Goal: Information Seeking & Learning: Check status

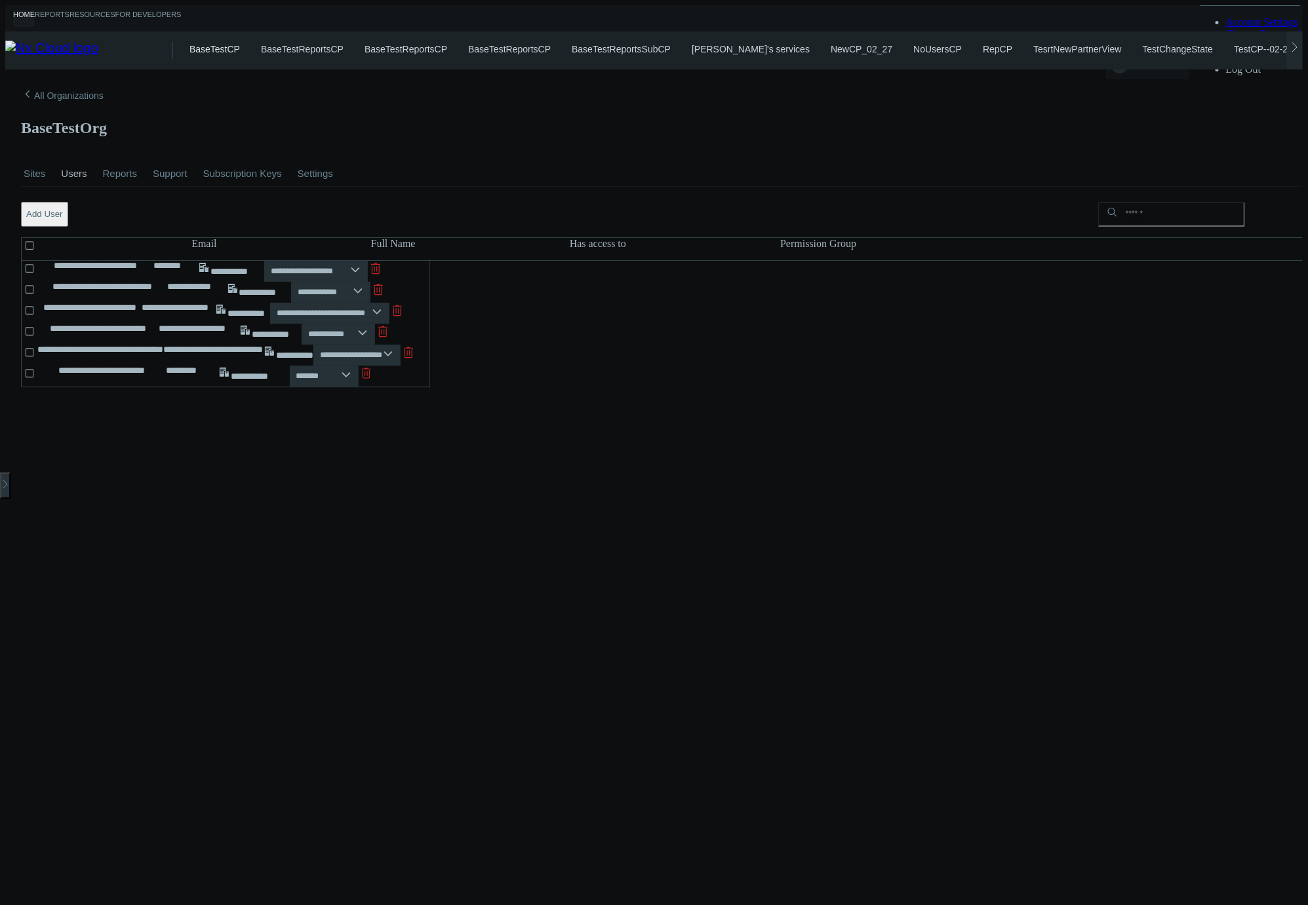
click at [430, 420] on div "**********" at bounding box center [225, 340] width 409 height 159
click at [116, 151] on link "Reports" at bounding box center [120, 174] width 40 height 46
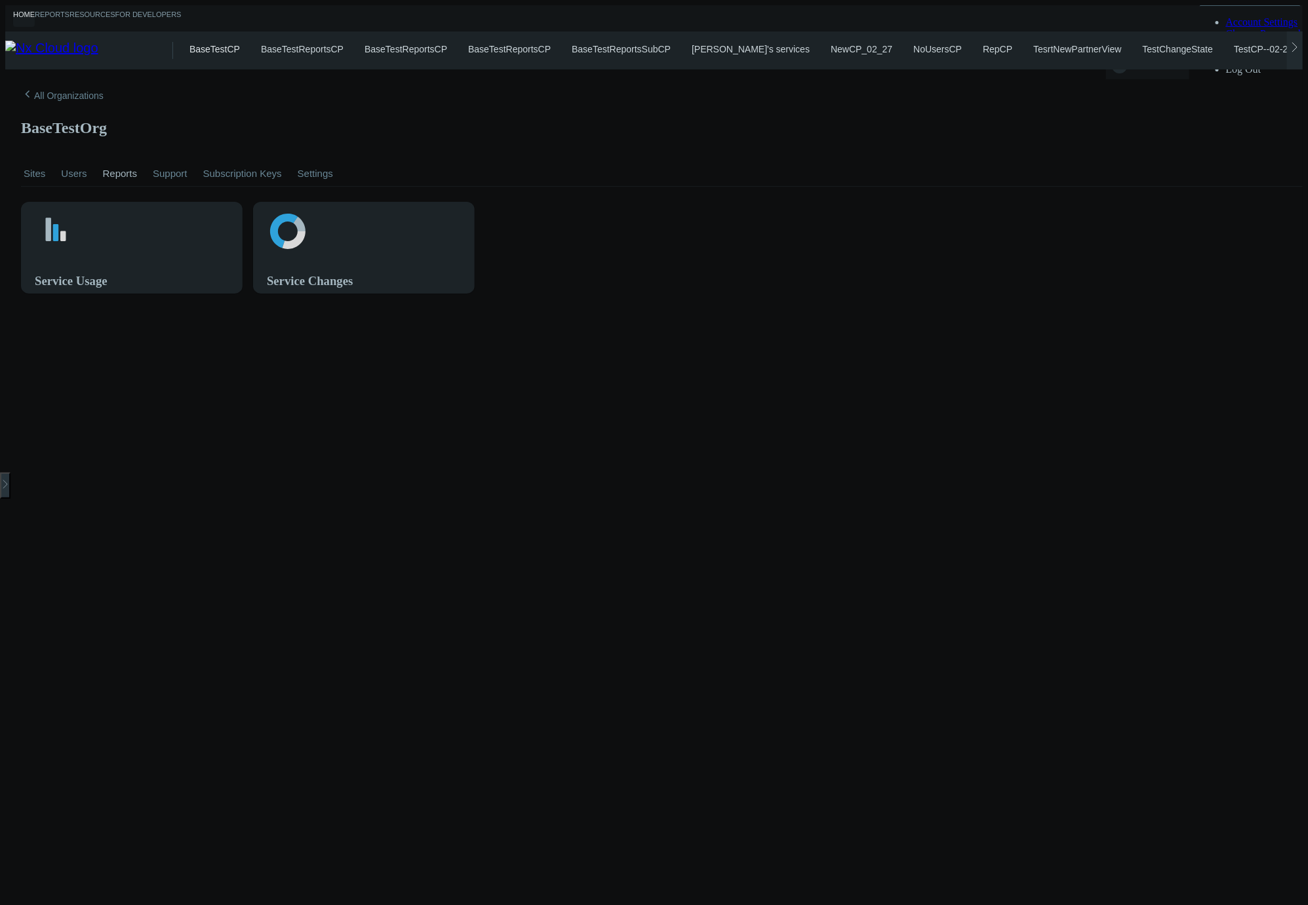
click at [169, 151] on link "Support" at bounding box center [170, 174] width 40 height 46
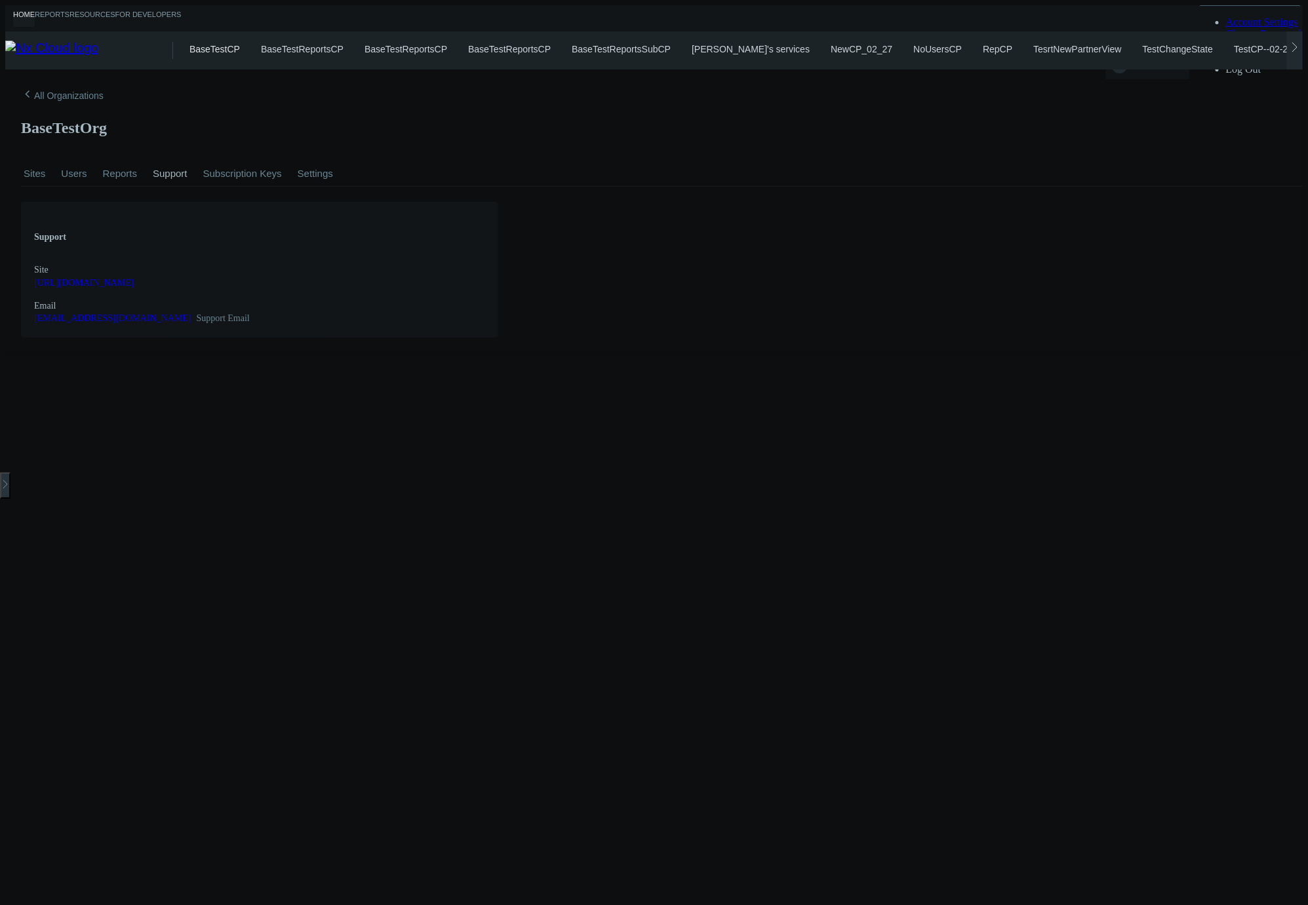
click at [233, 151] on link "Subscription Keys" at bounding box center [243, 174] width 84 height 46
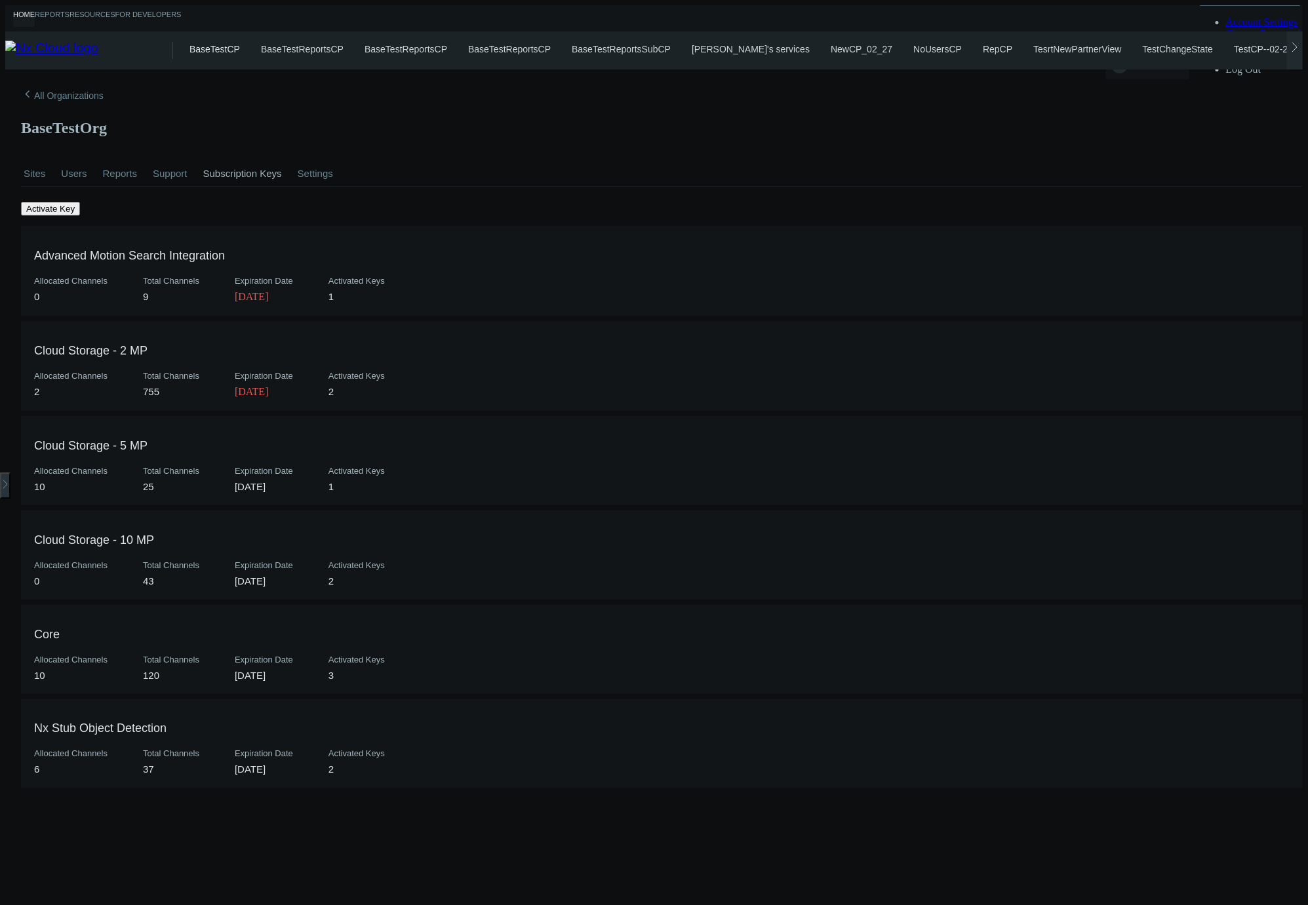
click at [317, 151] on link "Settings" at bounding box center [315, 174] width 41 height 46
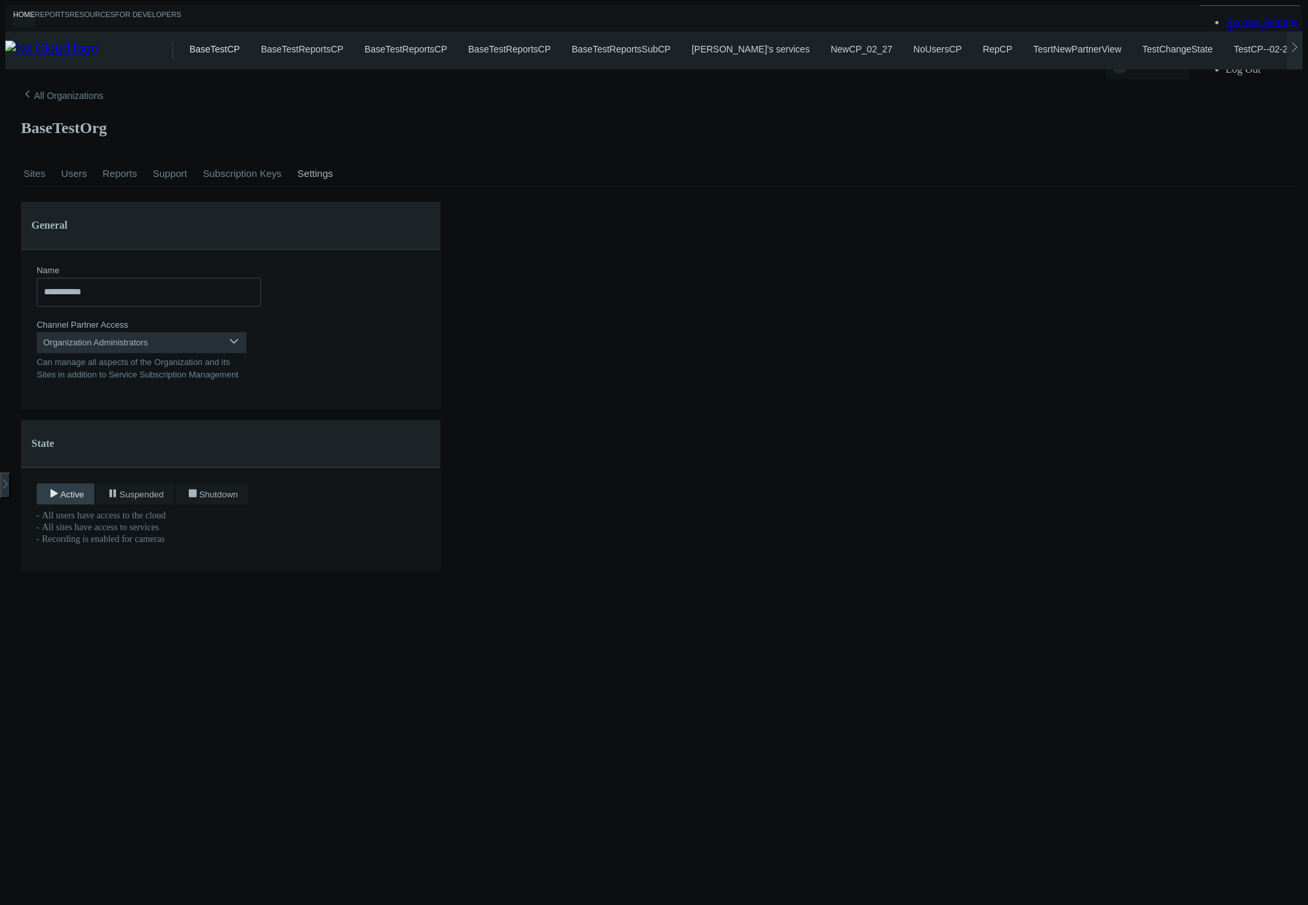
click at [24, 151] on link "Sites" at bounding box center [34, 174] width 27 height 46
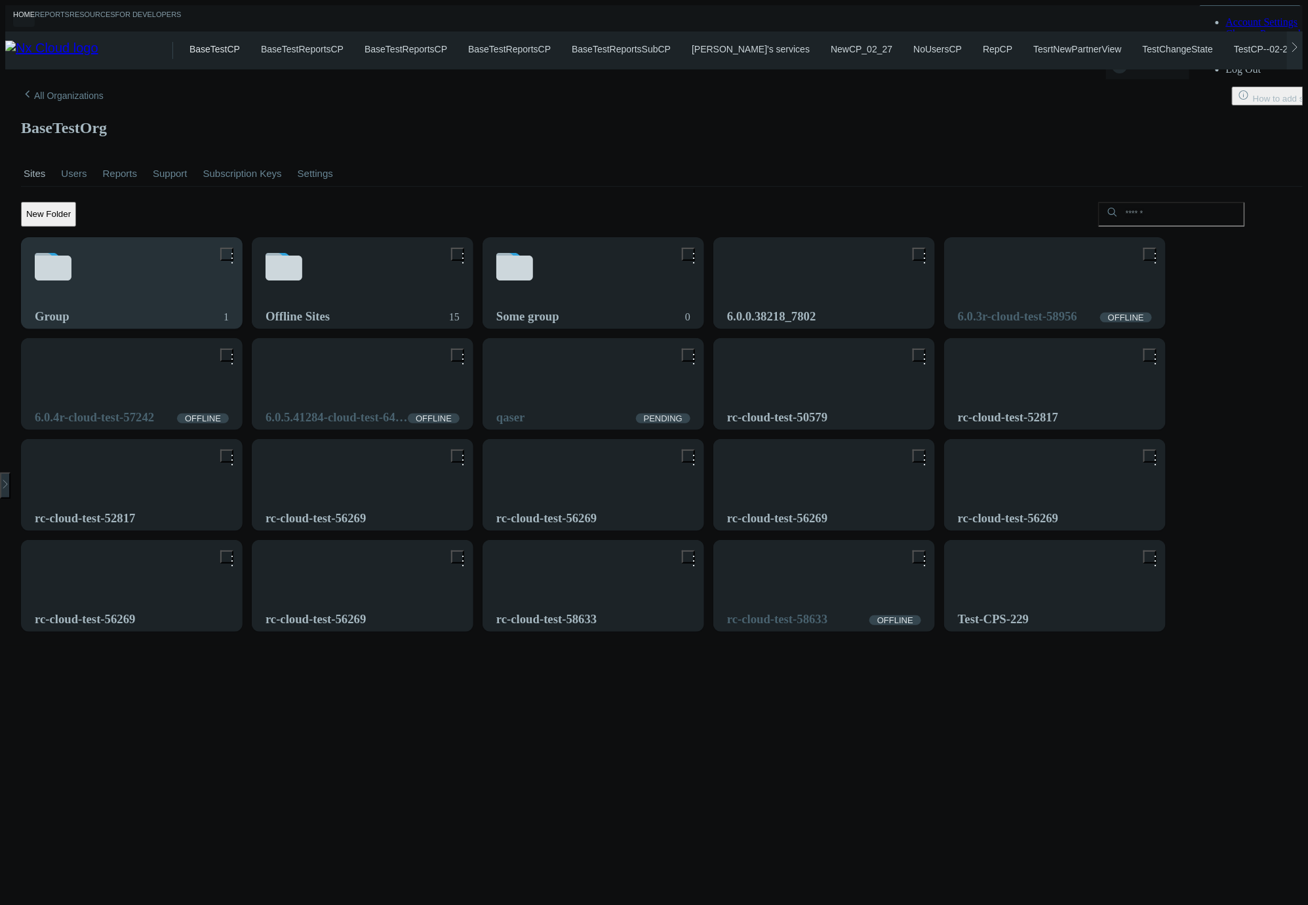
click at [156, 309] on h3 "Group" at bounding box center [122, 316] width 174 height 14
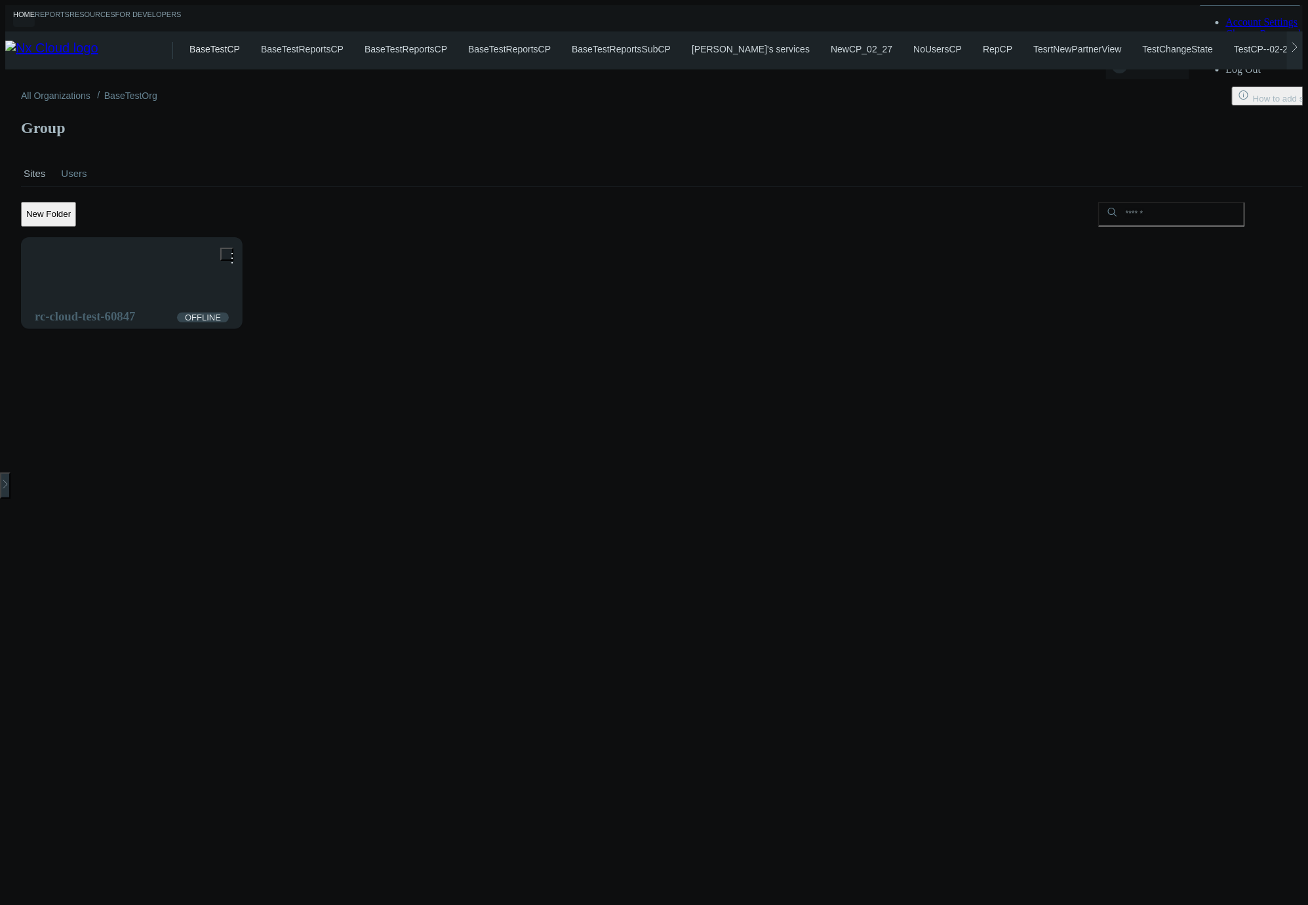
click at [69, 151] on link "Users" at bounding box center [73, 174] width 31 height 46
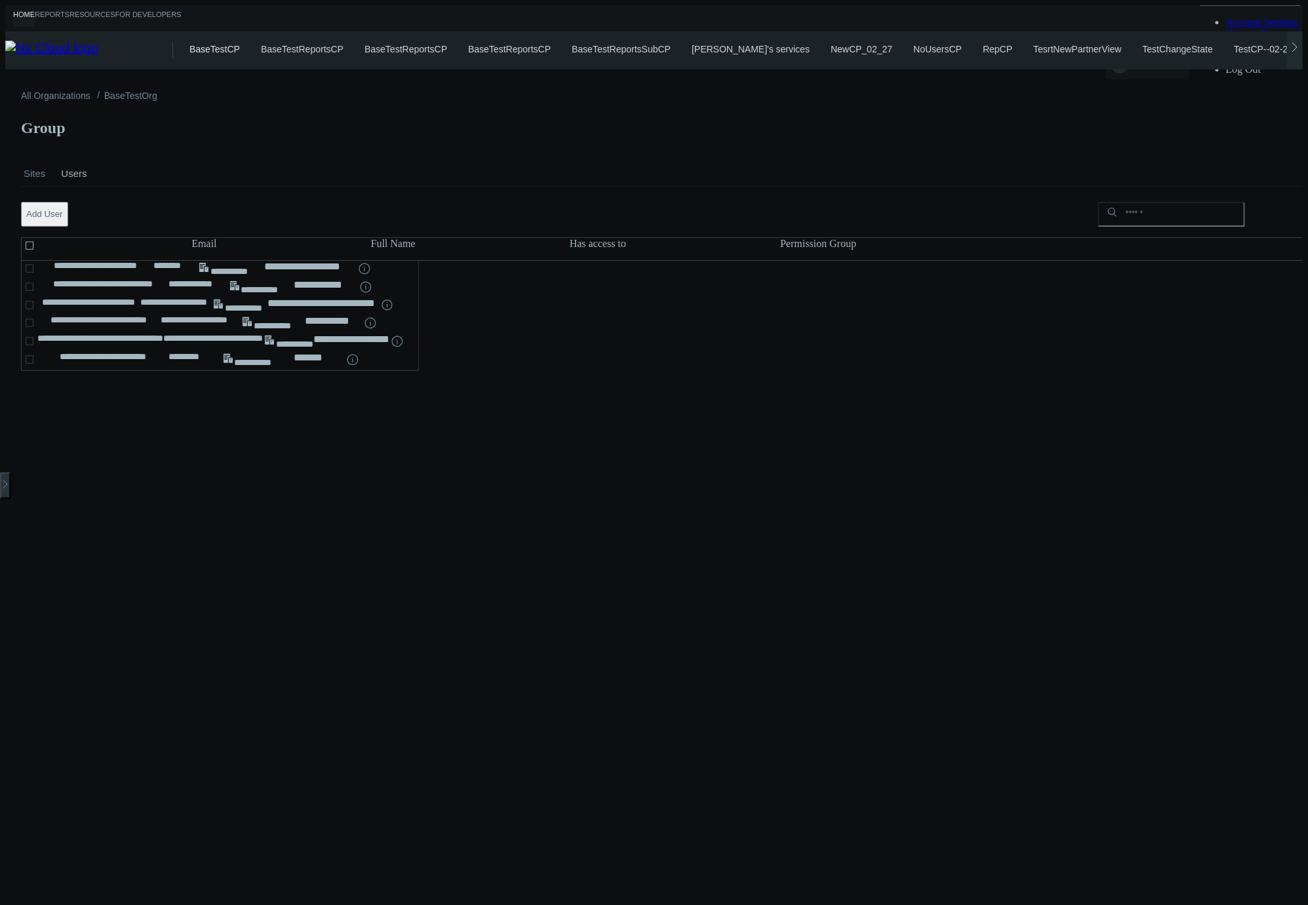
click at [29, 151] on link "Sites" at bounding box center [34, 174] width 27 height 46
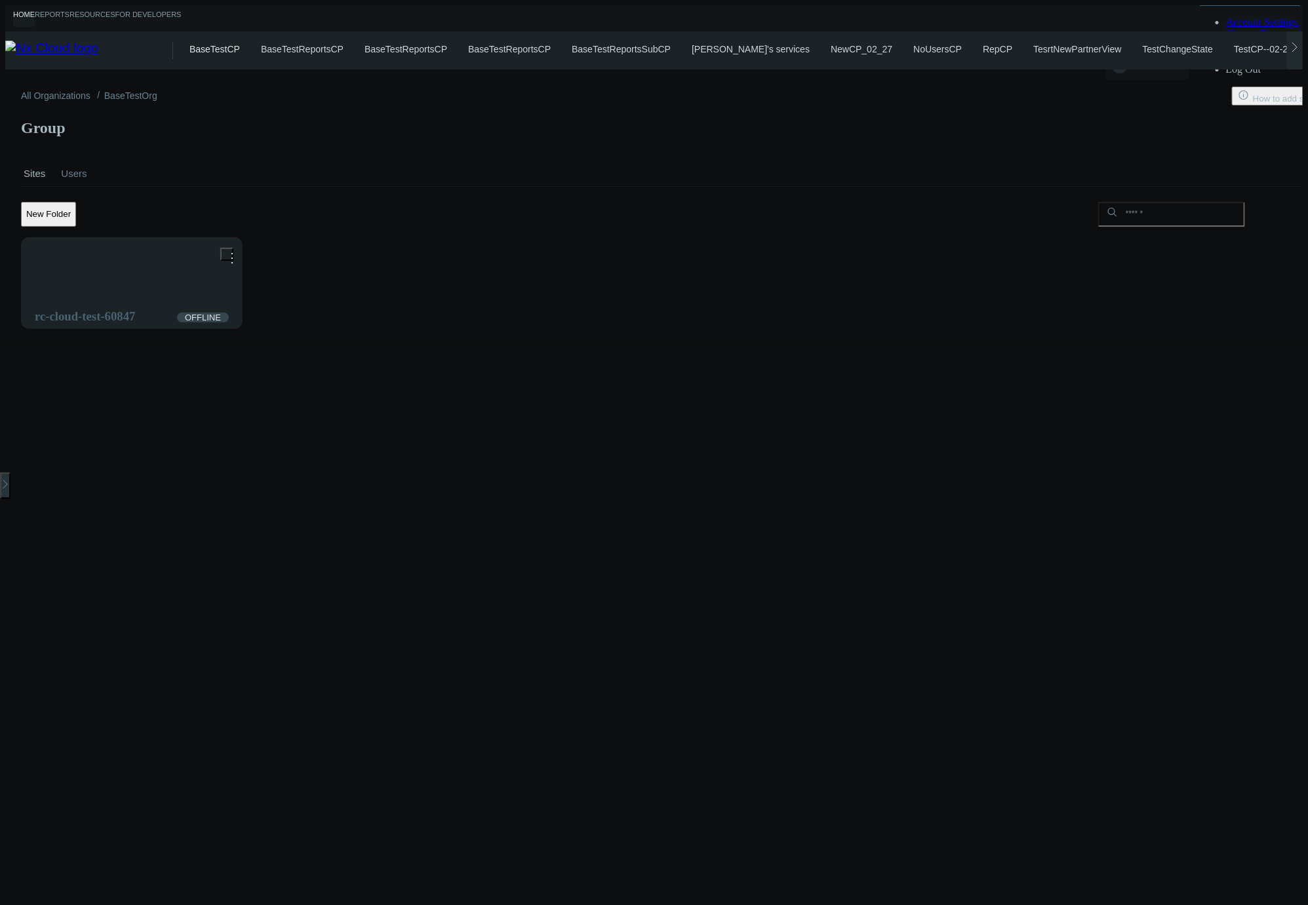
click at [319, 47] on link "BaseTestReportsCP" at bounding box center [302, 49] width 83 height 10
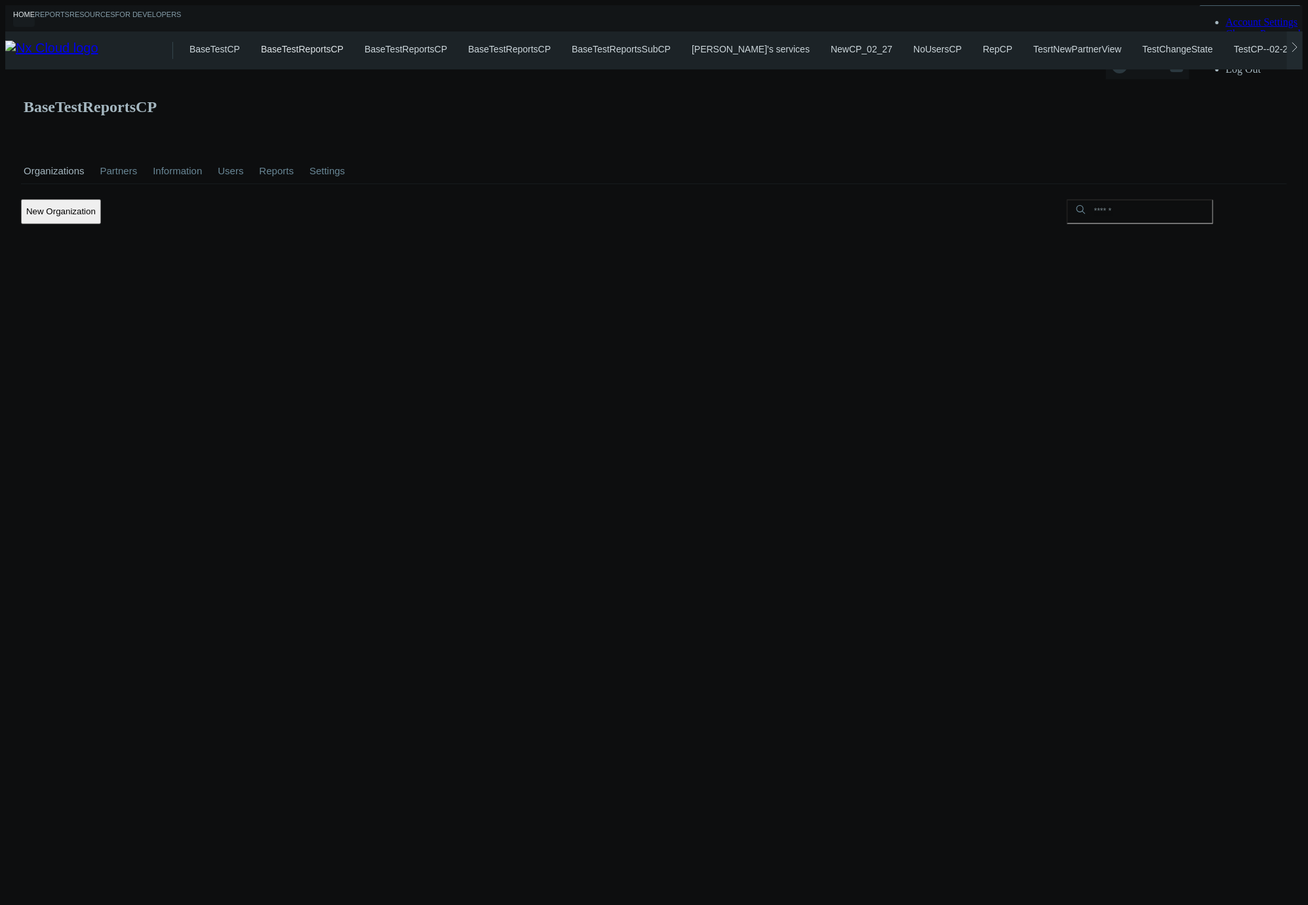
click at [1169, 60] on span "BASECP A." at bounding box center [1150, 67] width 37 height 15
click at [1263, 28] on span "Account Settings" at bounding box center [1262, 21] width 72 height 11
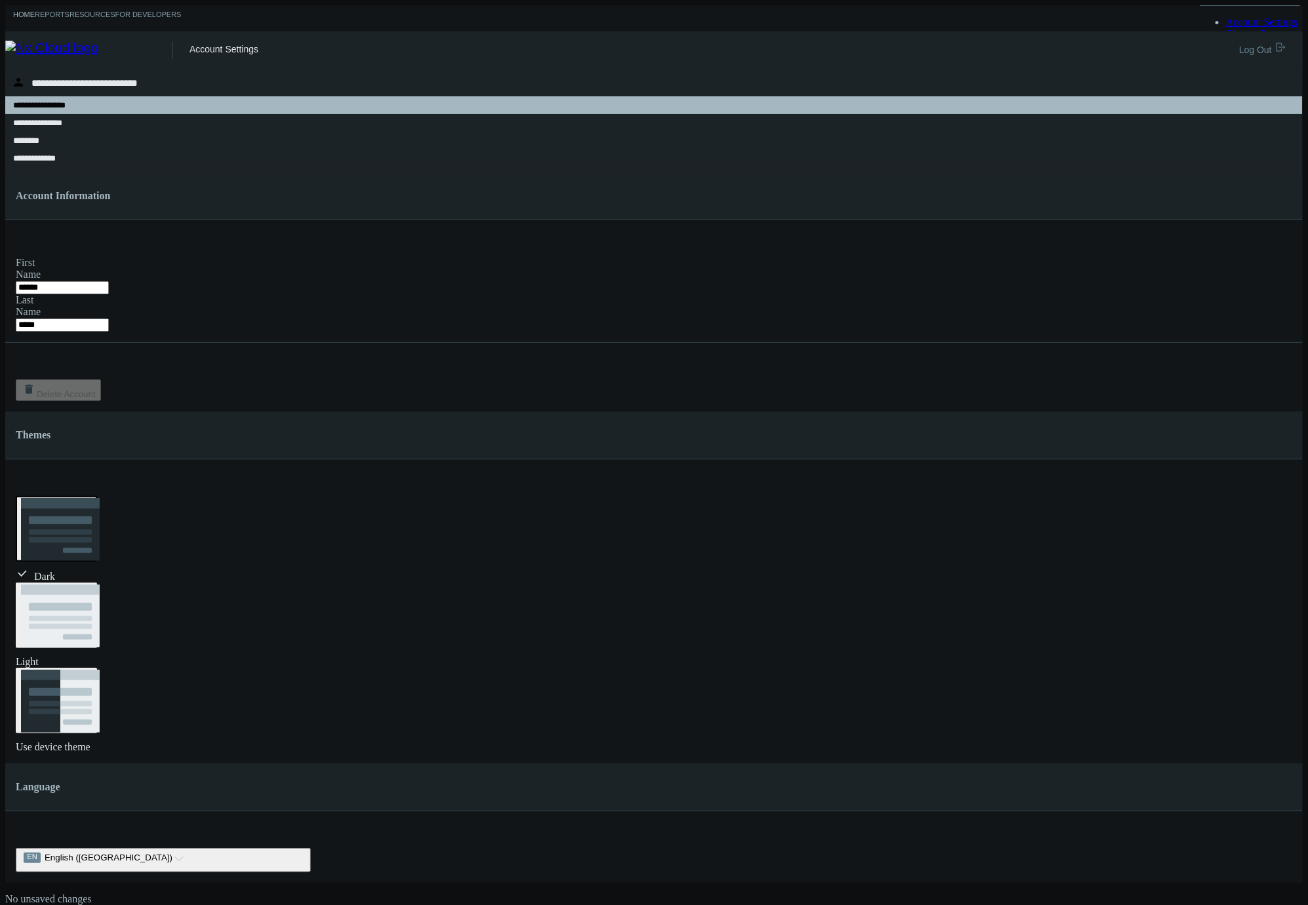
click at [28, 11] on link "Home" at bounding box center [24, 18] width 22 height 16
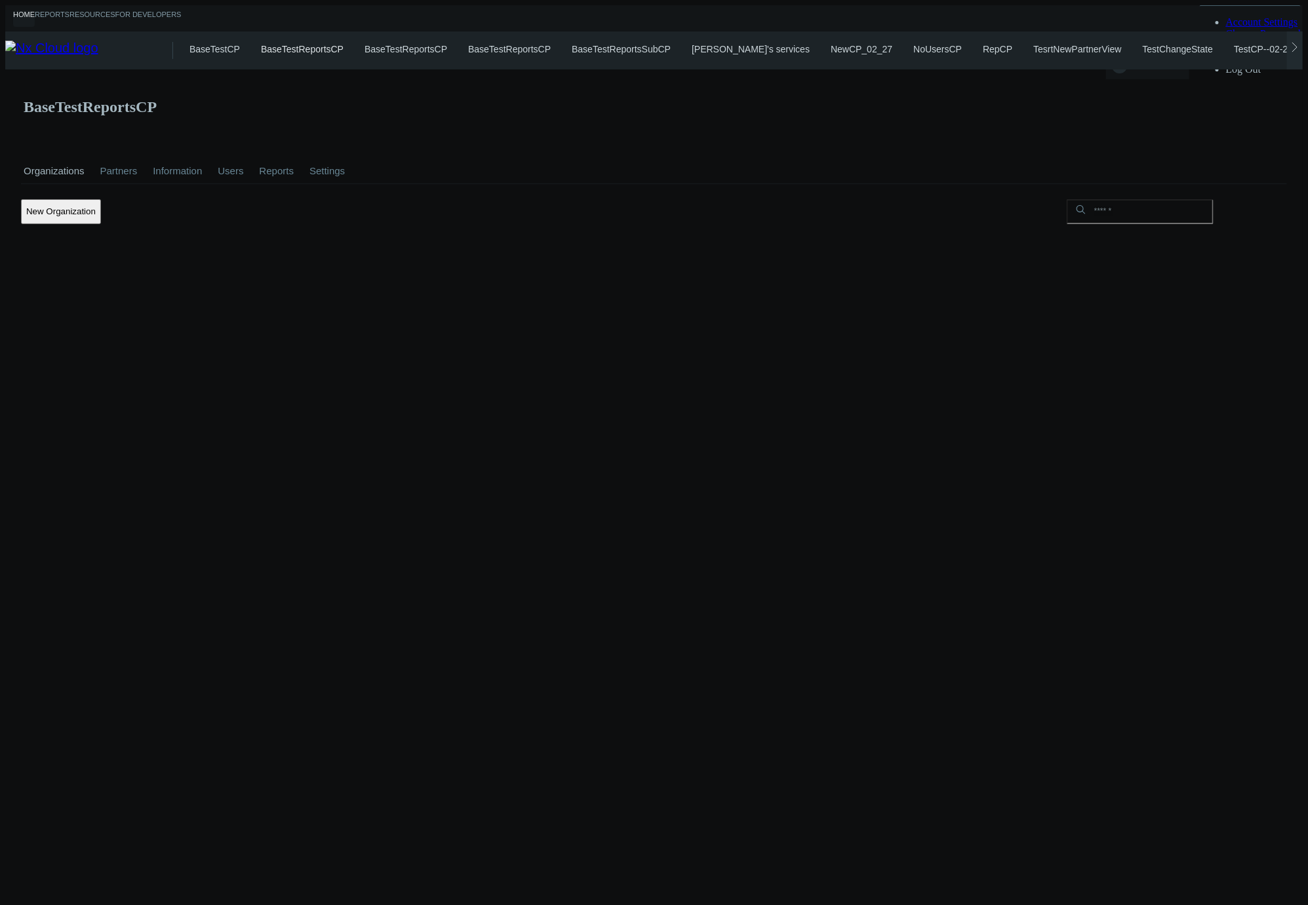
click at [233, 148] on link "Users" at bounding box center [230, 171] width 31 height 46
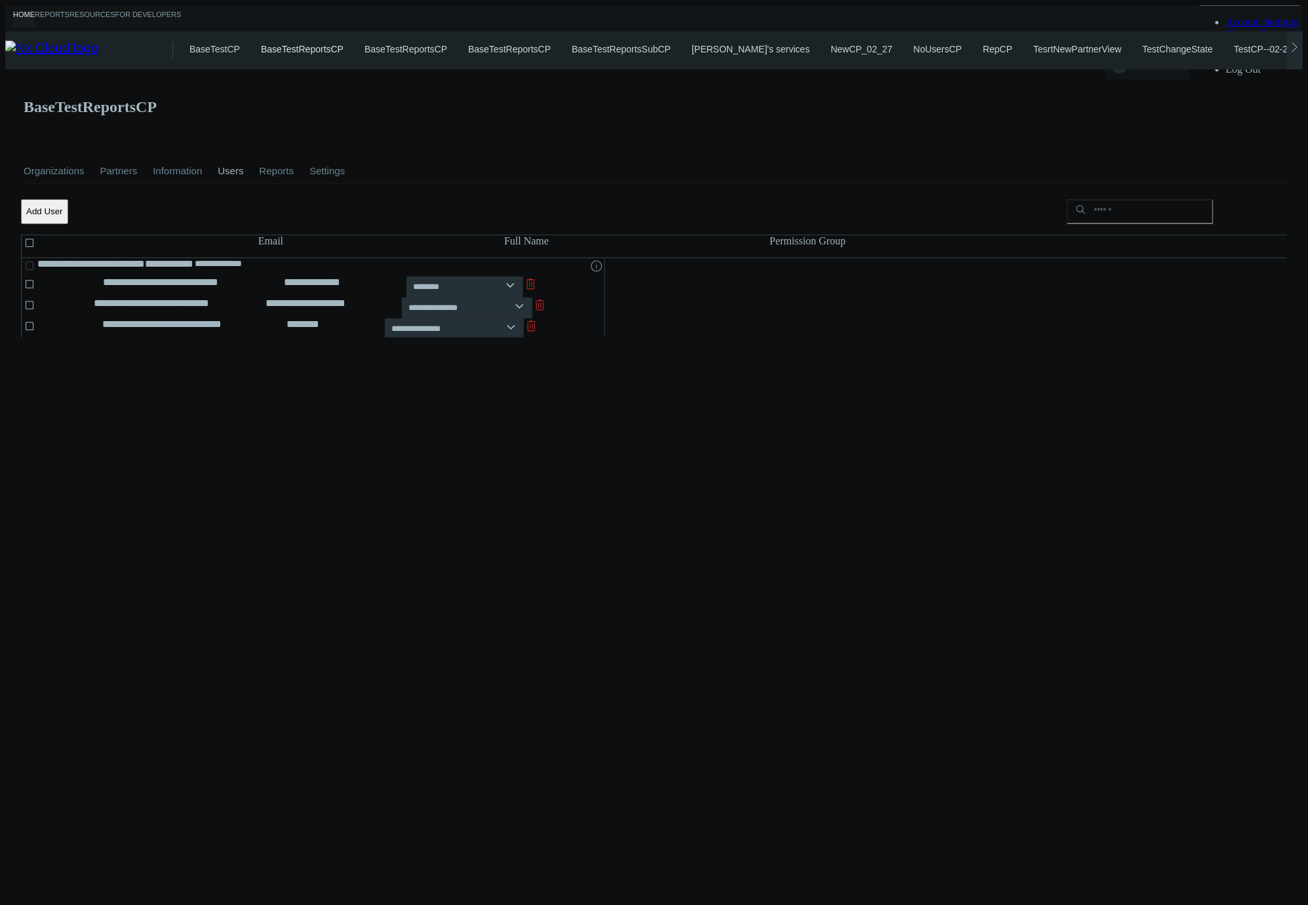
click at [92, 98] on h2 "BaseTestReportsCP" at bounding box center [90, 107] width 133 height 18
click at [328, 148] on link "Settings" at bounding box center [327, 171] width 41 height 46
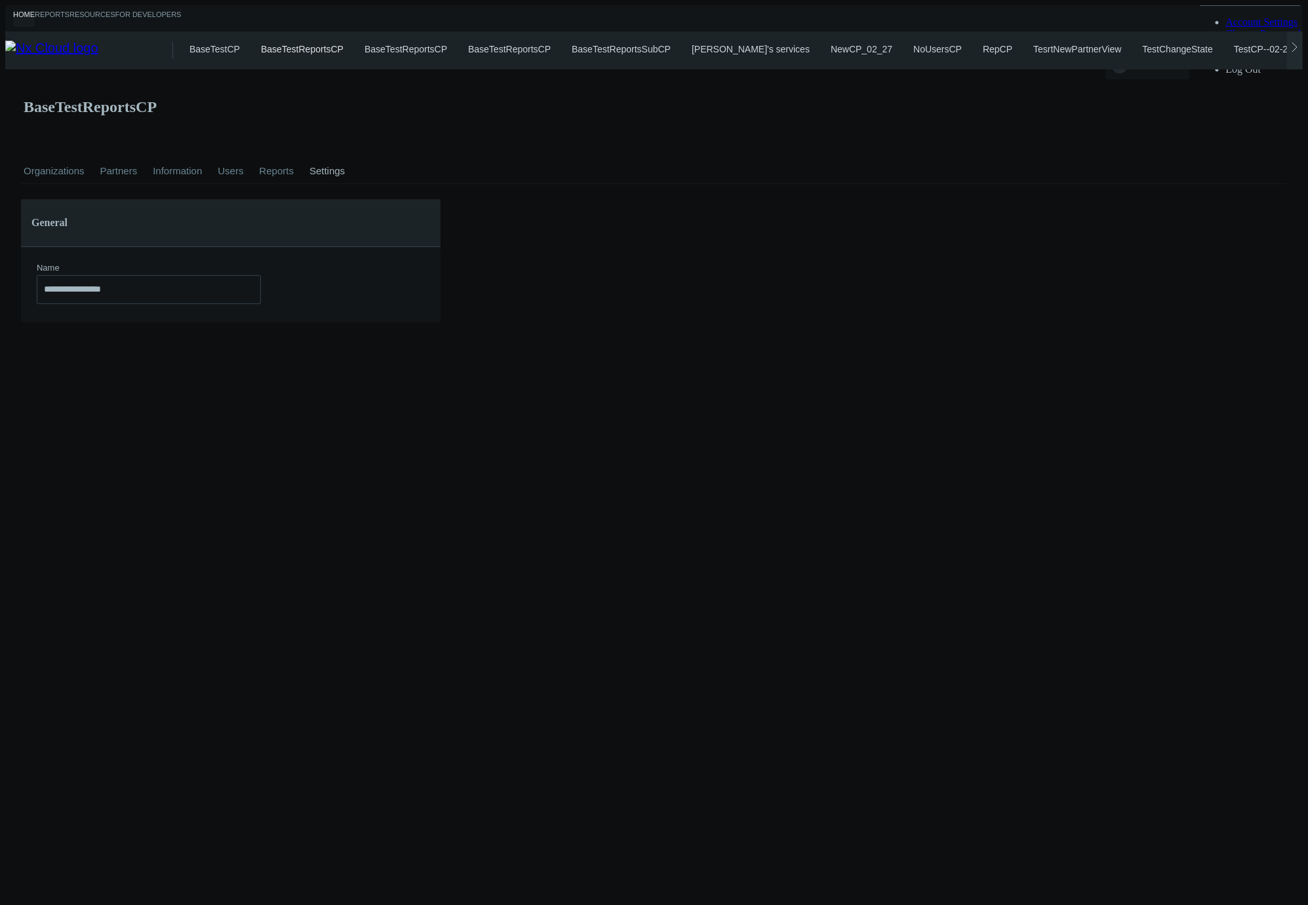
click at [288, 148] on link "Reports" at bounding box center [276, 171] width 40 height 46
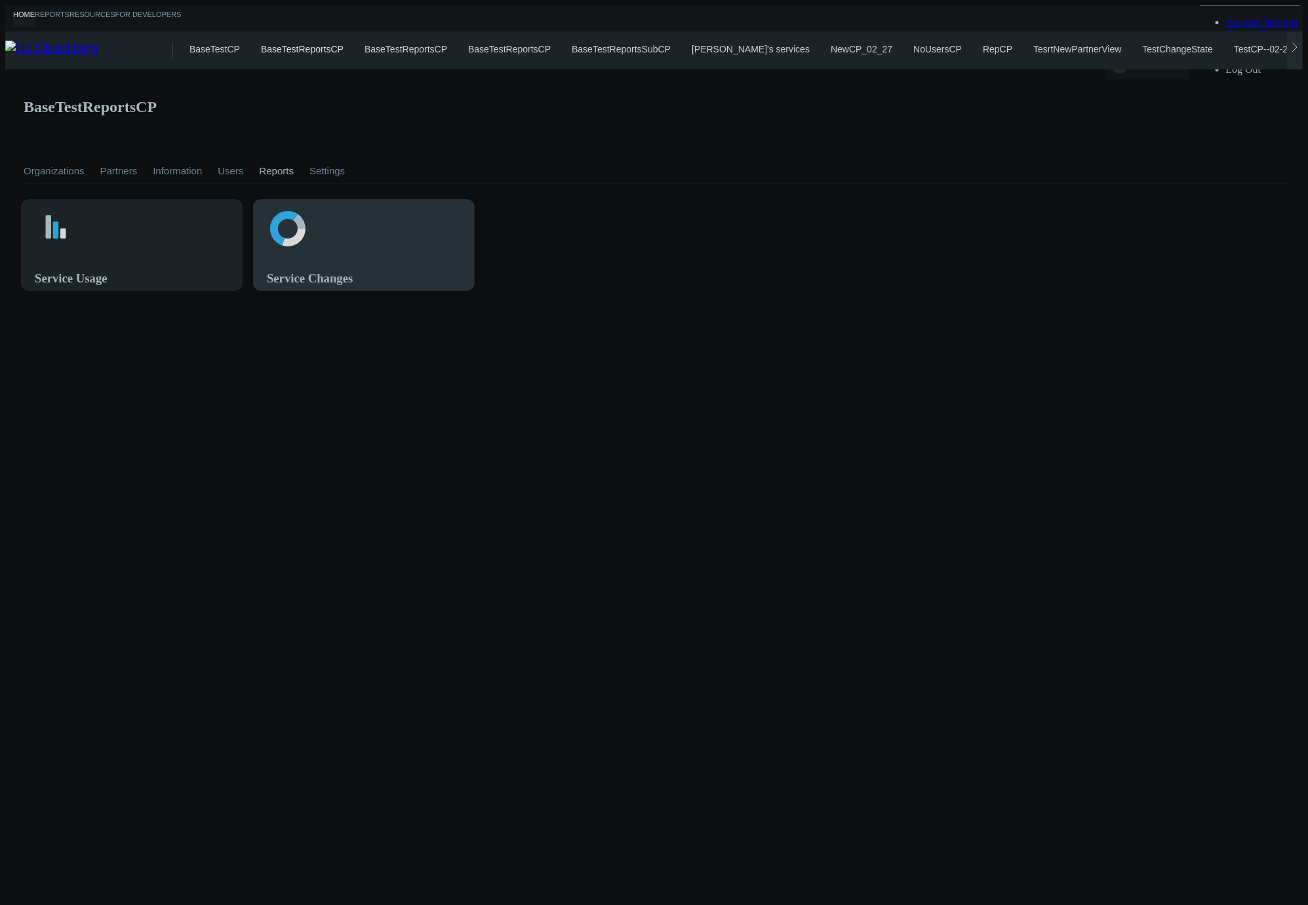
click at [379, 211] on svg-icon at bounding box center [364, 230] width 194 height 45
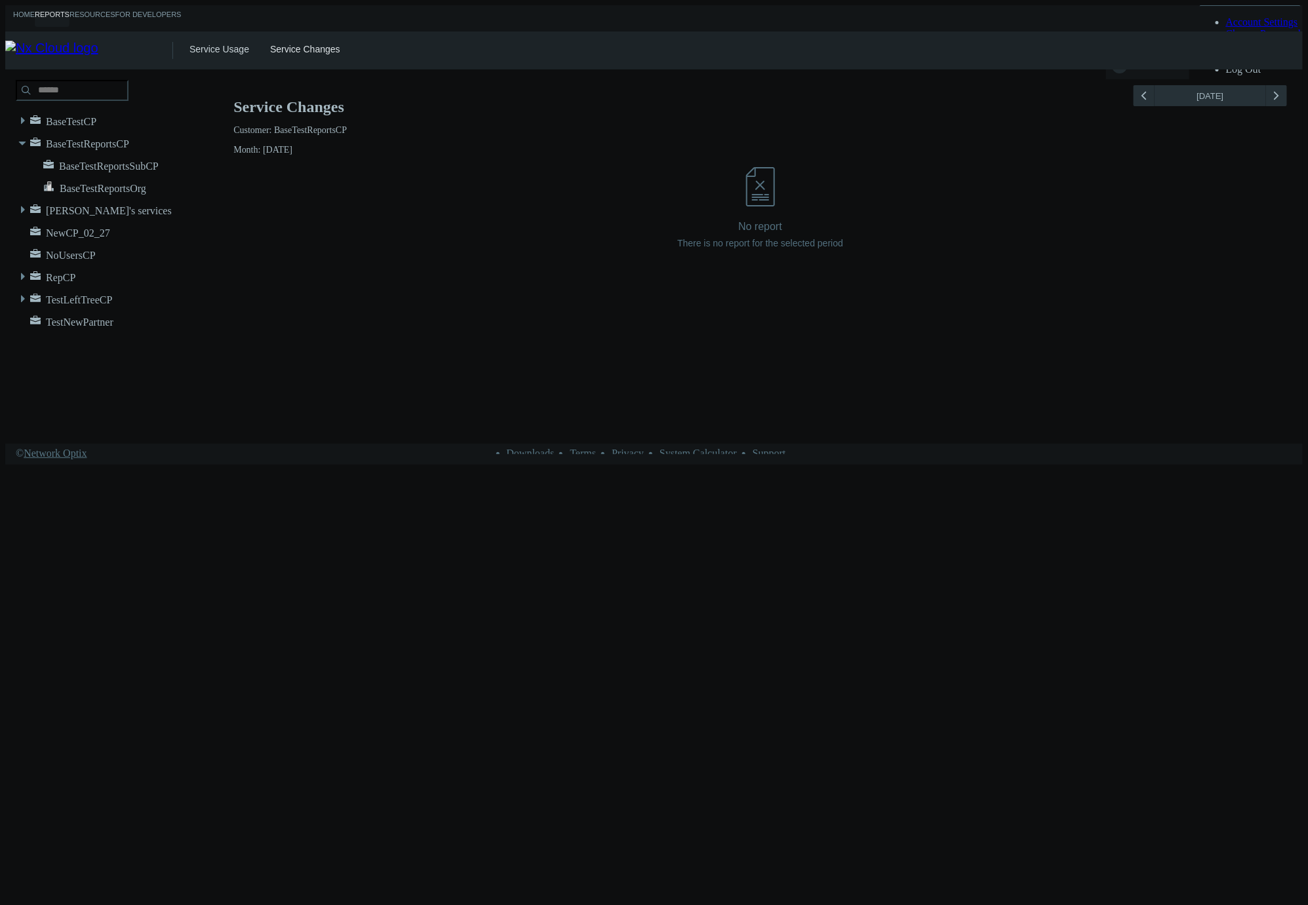
click at [214, 46] on link "Service Usage" at bounding box center [219, 49] width 60 height 10
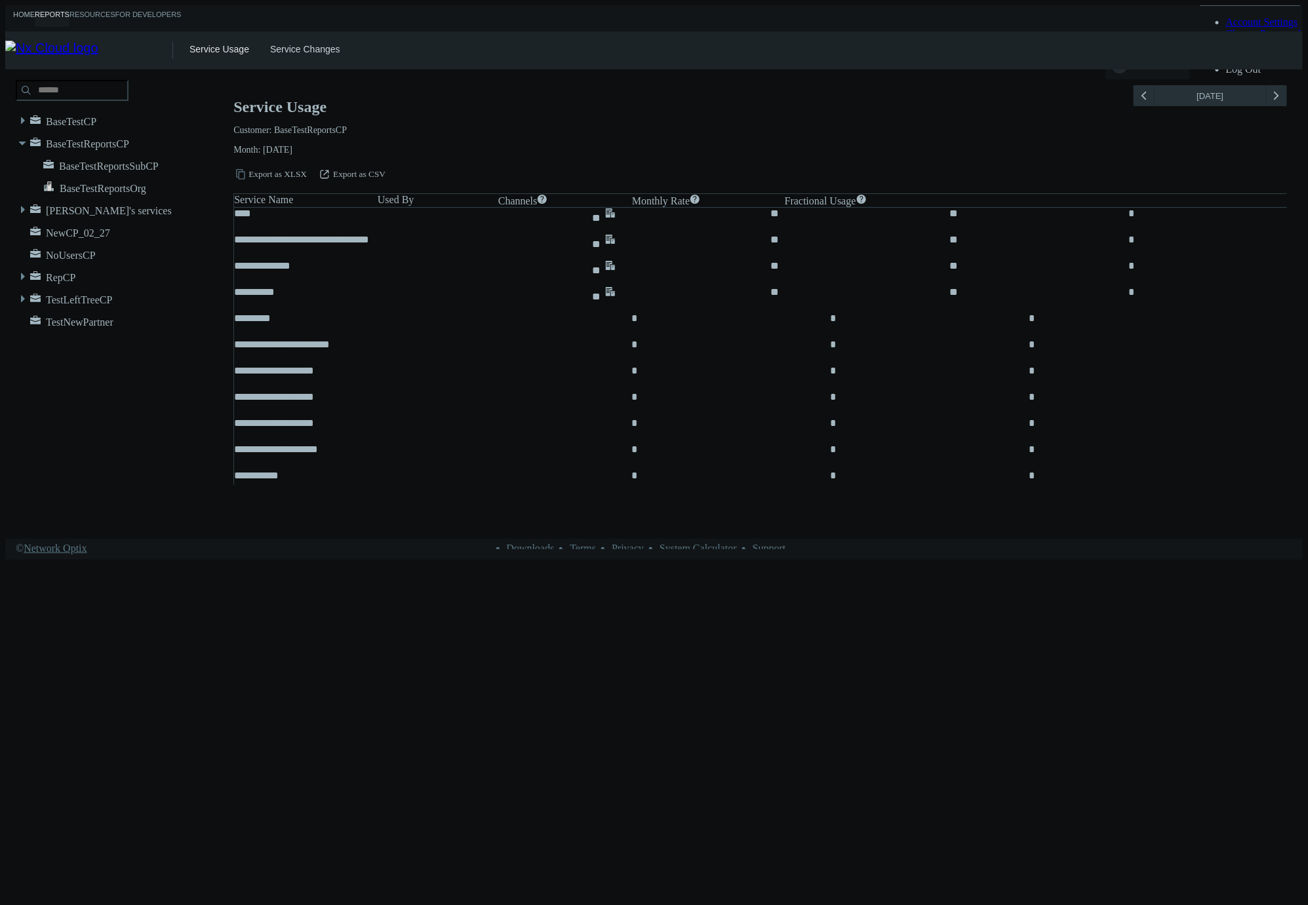
click at [28, 13] on link "Home" at bounding box center [24, 18] width 22 height 16
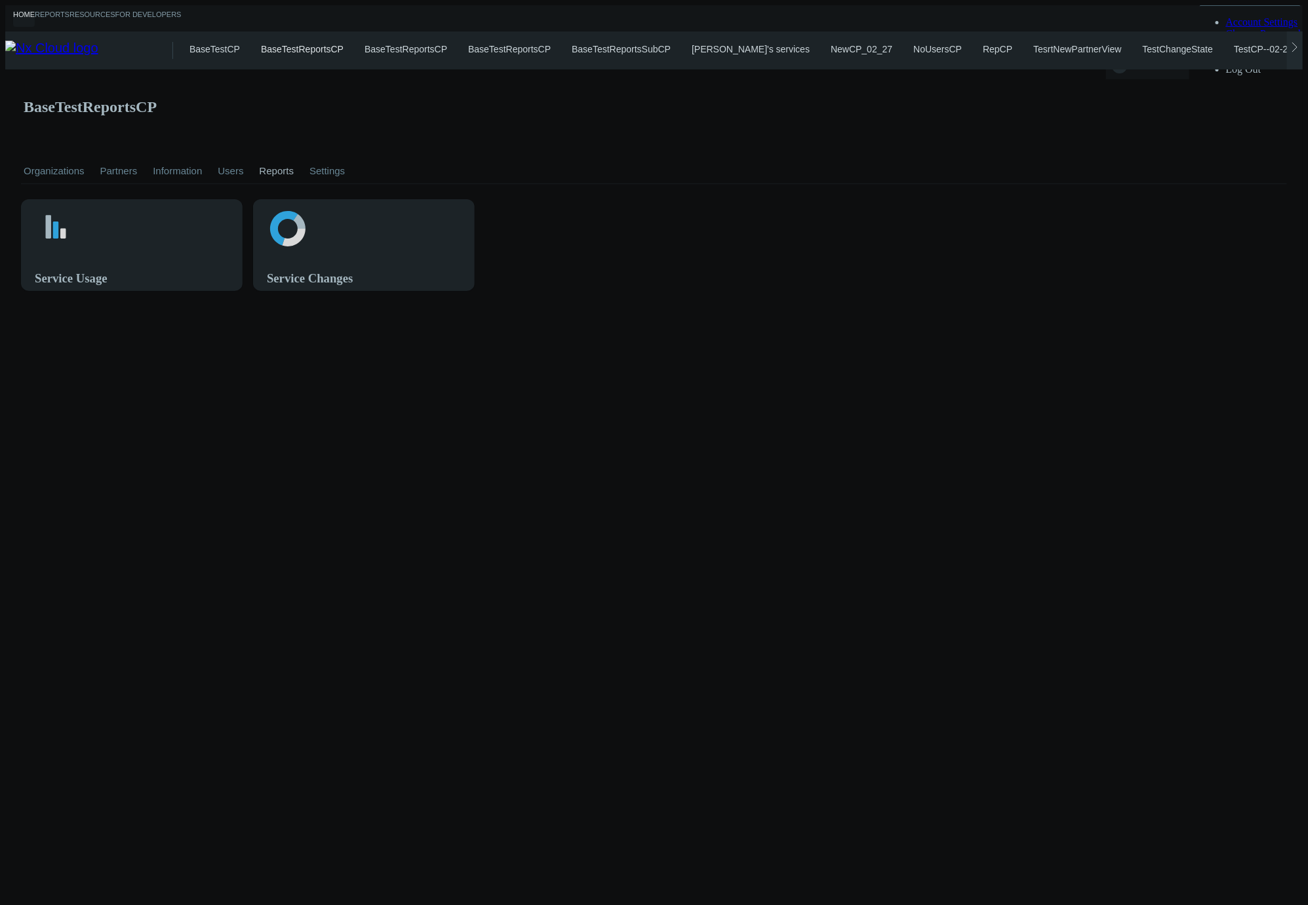
click at [168, 148] on link "Information" at bounding box center [177, 171] width 54 height 46
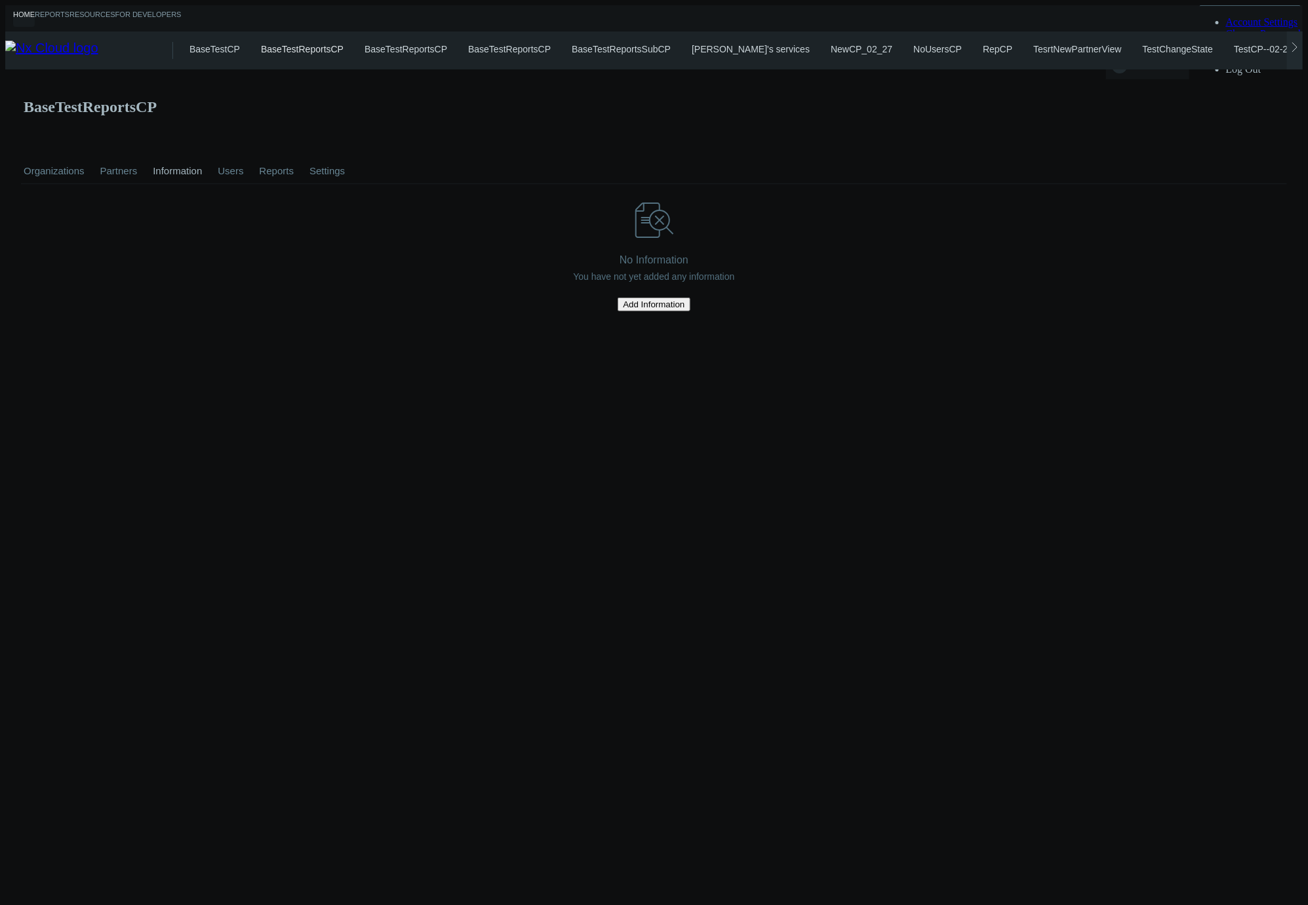
click at [117, 148] on link "Partners" at bounding box center [119, 171] width 43 height 46
click at [47, 199] on button "New Partner" at bounding box center [50, 211] width 59 height 25
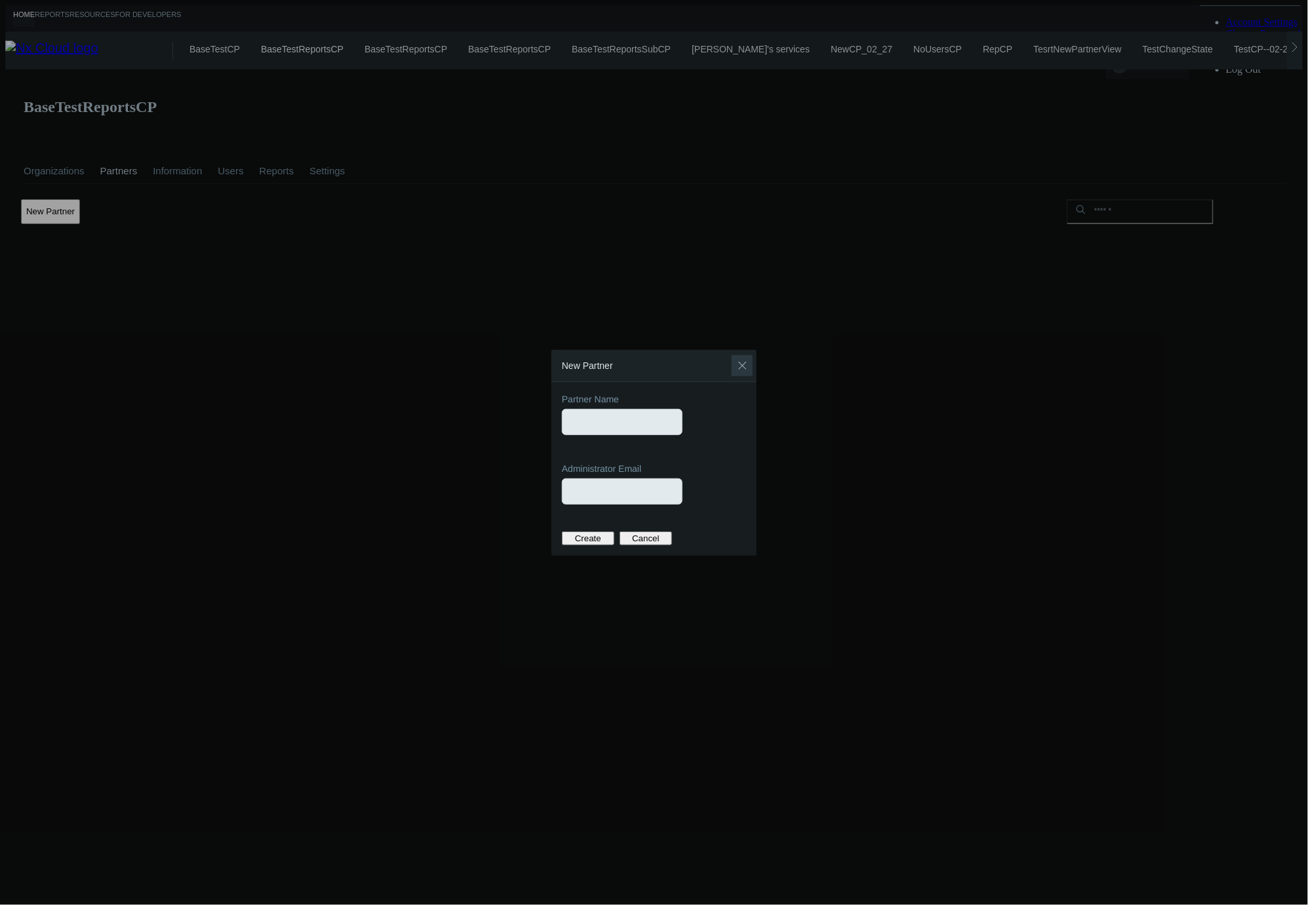
click at [743, 358] on button "Close" at bounding box center [742, 365] width 21 height 21
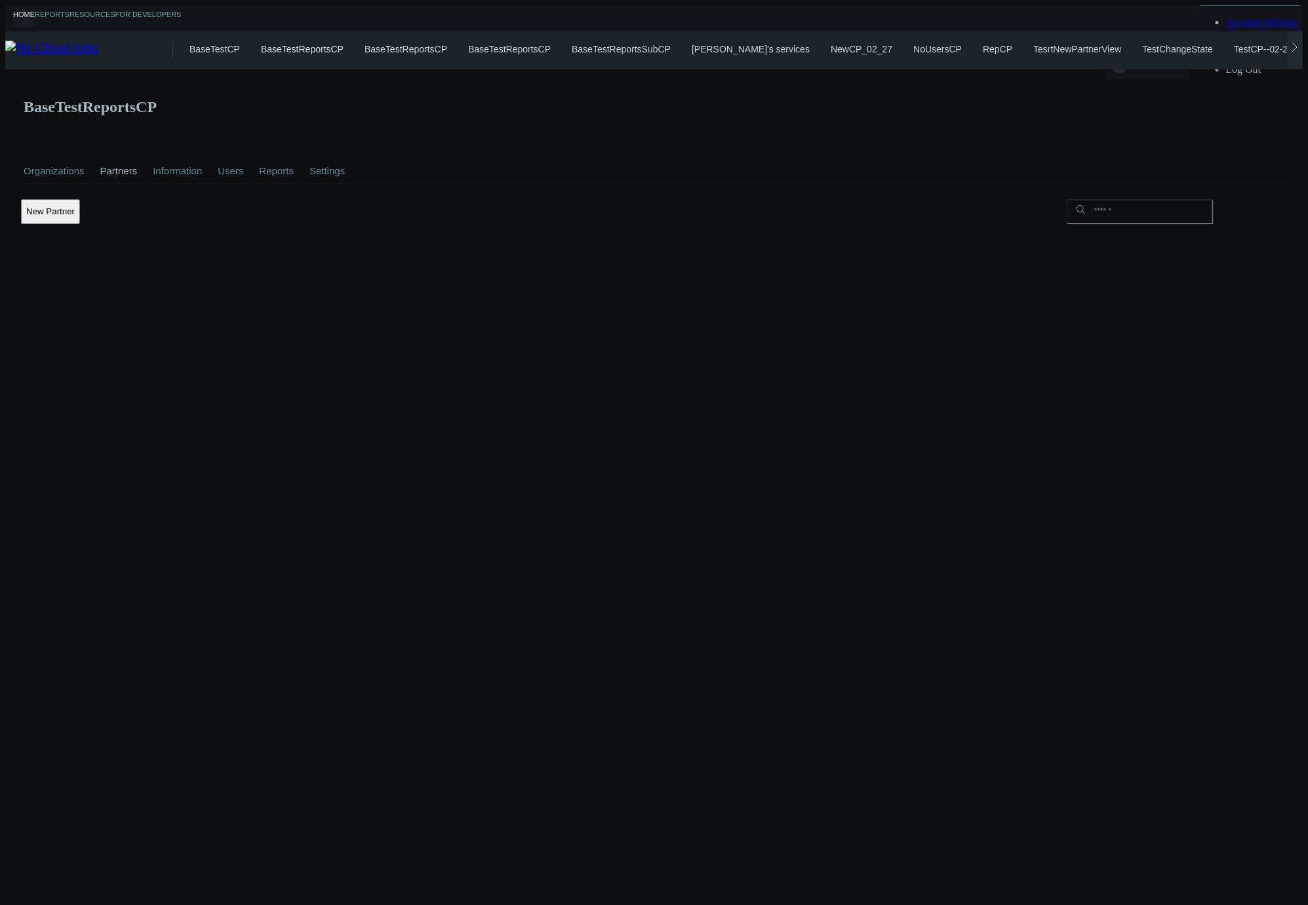
click at [43, 148] on link "Organizations" at bounding box center [54, 171] width 66 height 46
click at [148, 243] on svg-icon ".st1{fill:var(--svg-placeholder-elm2-color);} .st2{fill:var(--brand-core);} .st…" at bounding box center [132, 265] width 194 height 45
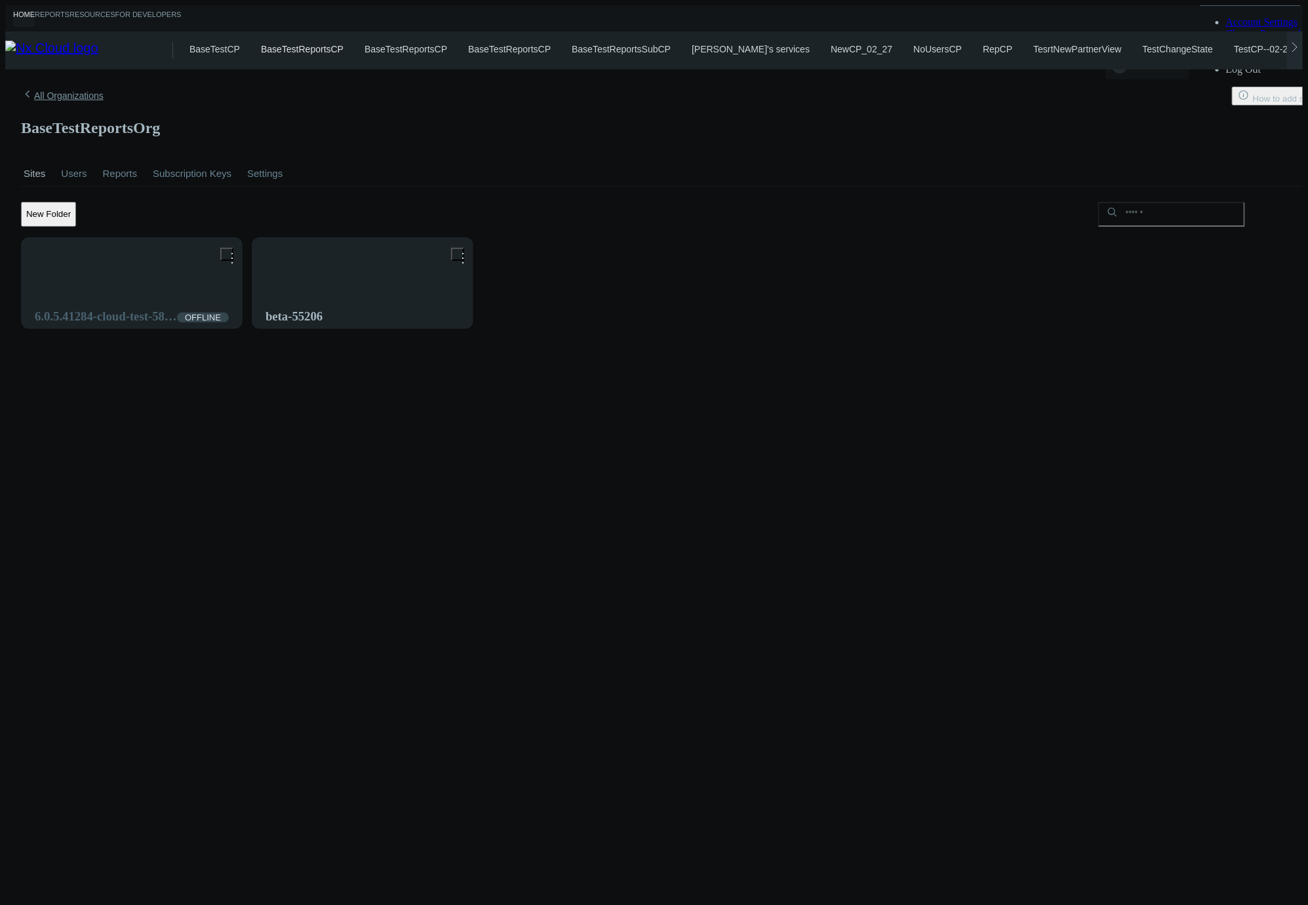
click at [28, 88] on icon at bounding box center [27, 94] width 13 height 13
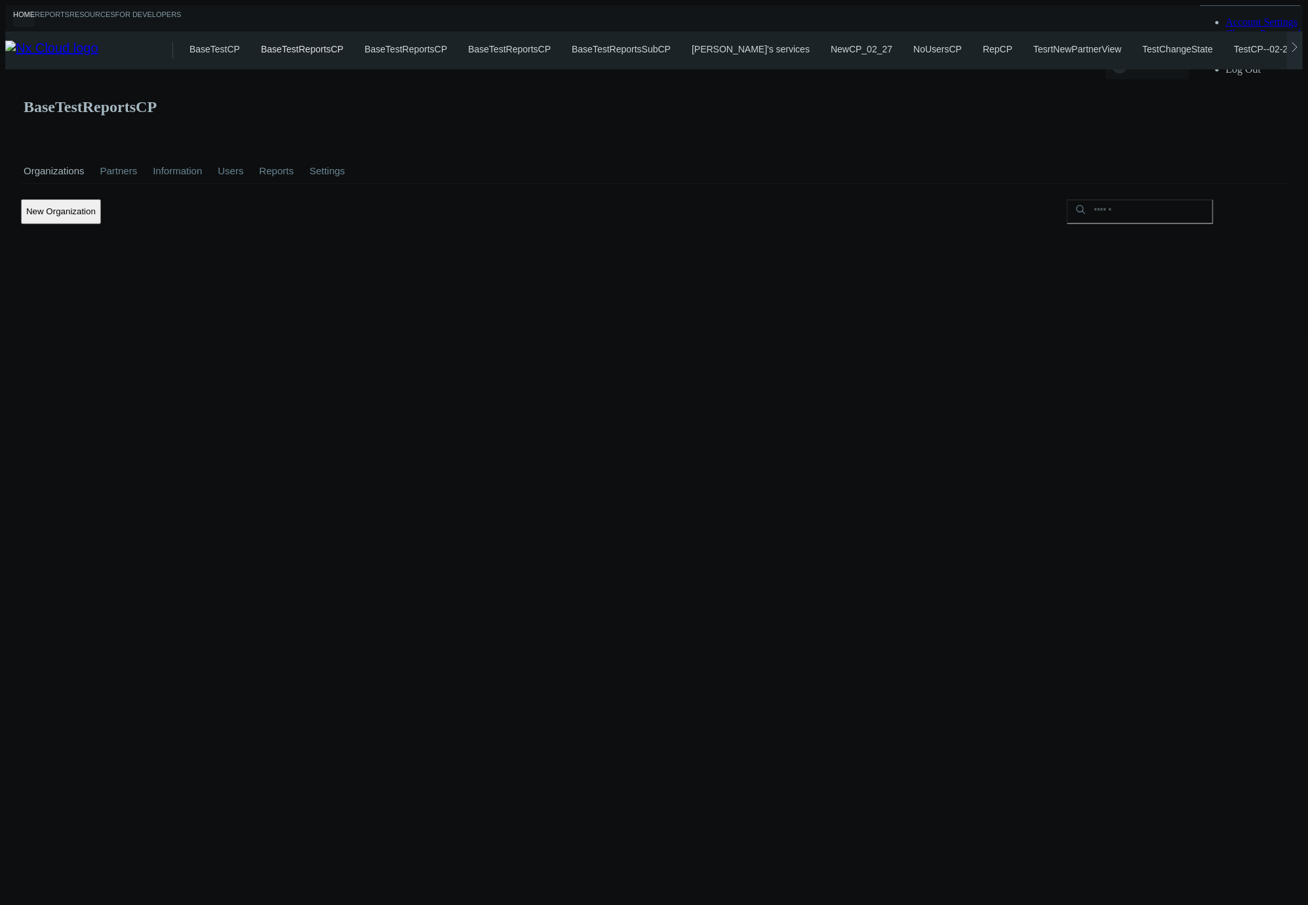
click at [52, 199] on button "New Organization" at bounding box center [61, 211] width 80 height 25
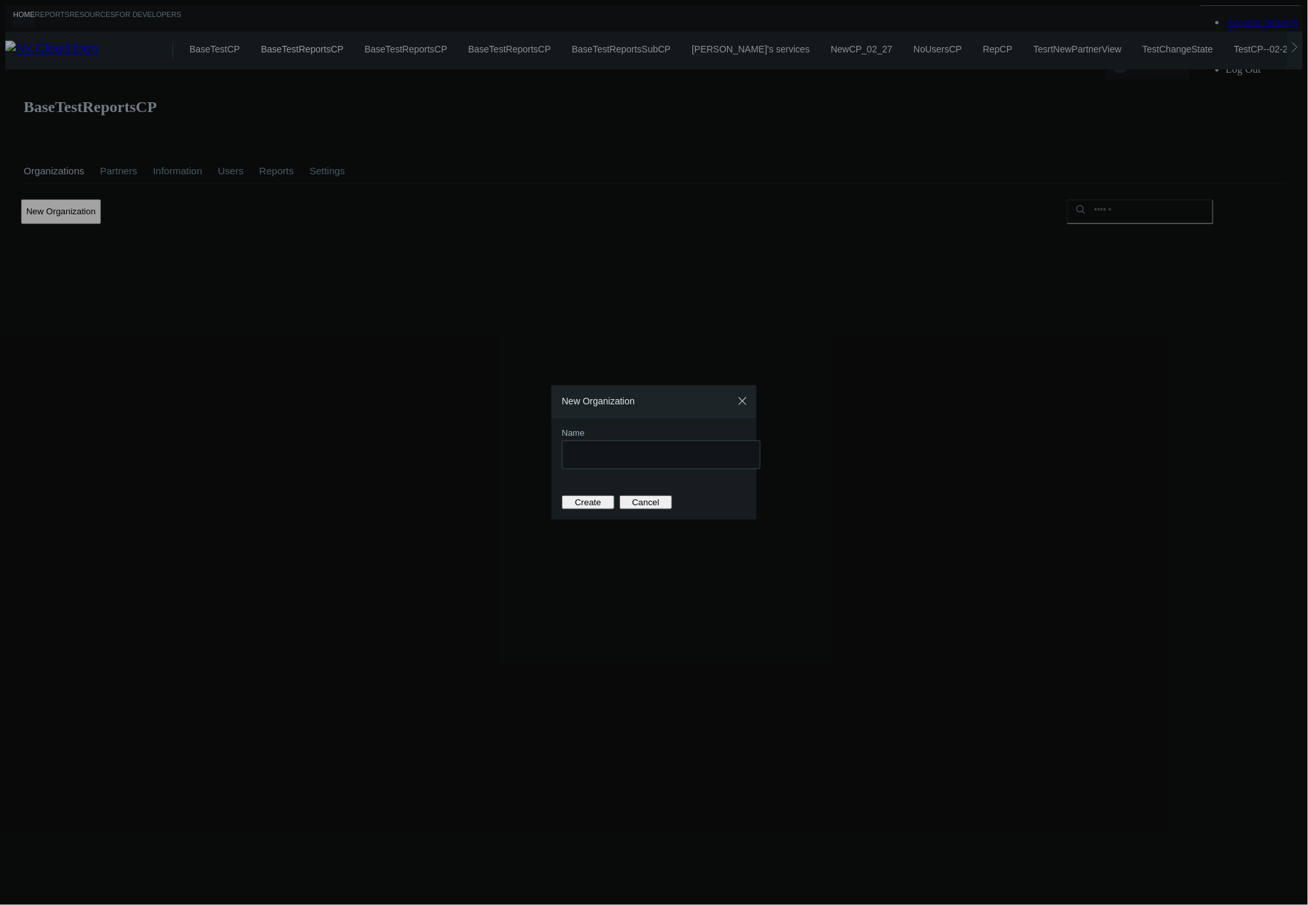
click at [829, 201] on div at bounding box center [654, 452] width 1308 height 905
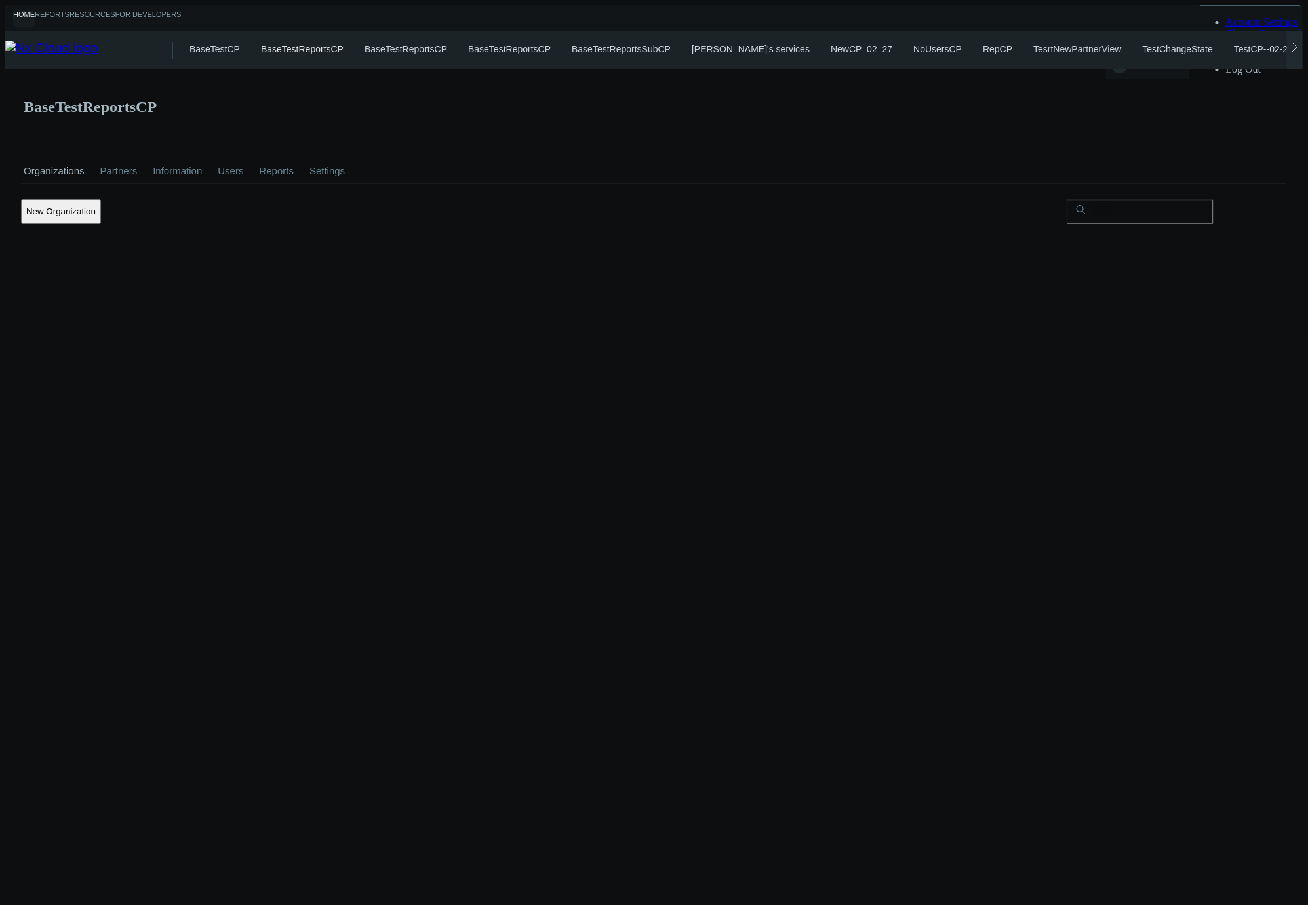
click at [1149, 199] on input "text" at bounding box center [1140, 211] width 147 height 25
click at [125, 148] on link "Partners" at bounding box center [119, 171] width 43 height 46
click at [182, 148] on link "Information" at bounding box center [177, 171] width 54 height 46
click at [72, 148] on link "Organizations" at bounding box center [54, 171] width 66 height 46
click at [216, 44] on link "BaseTestCP" at bounding box center [214, 49] width 50 height 10
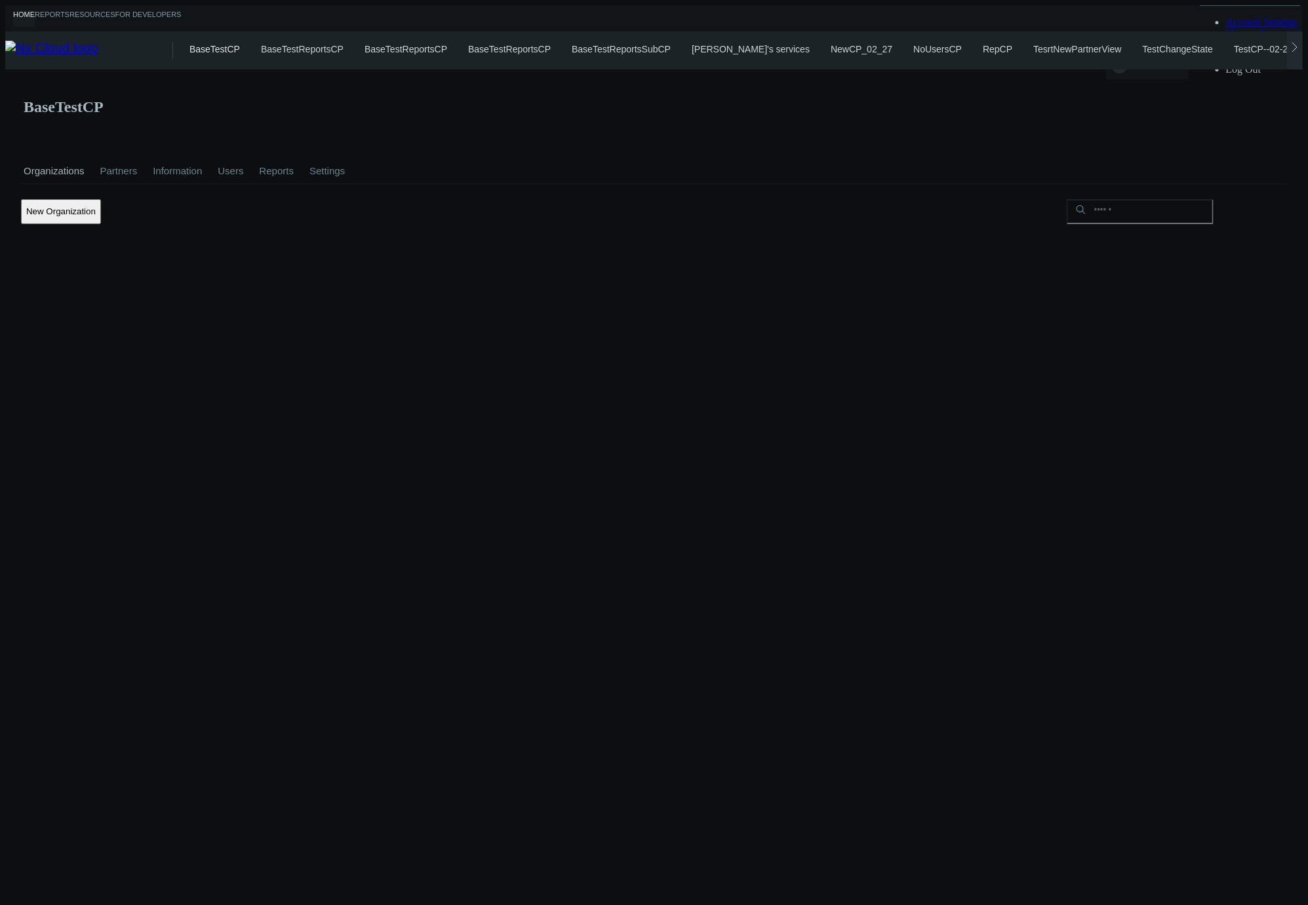
click at [1149, 199] on div "New Organization" at bounding box center [654, 216] width 1266 height 35
click at [1149, 199] on input "text" at bounding box center [1140, 211] width 147 height 25
type input "*"
click at [279, 148] on link "Reports" at bounding box center [276, 171] width 40 height 46
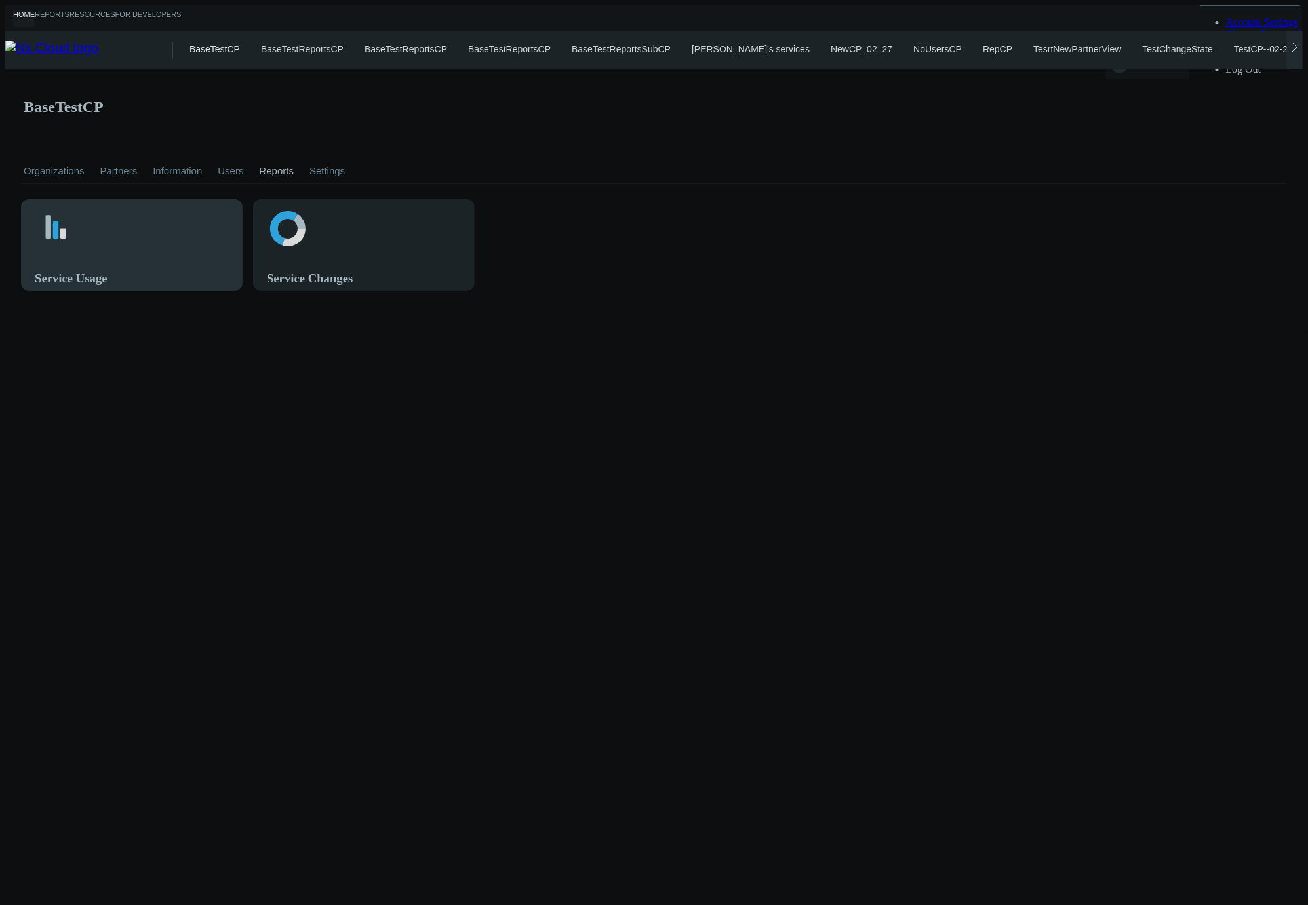
click at [184, 208] on svg-icon at bounding box center [132, 230] width 194 height 45
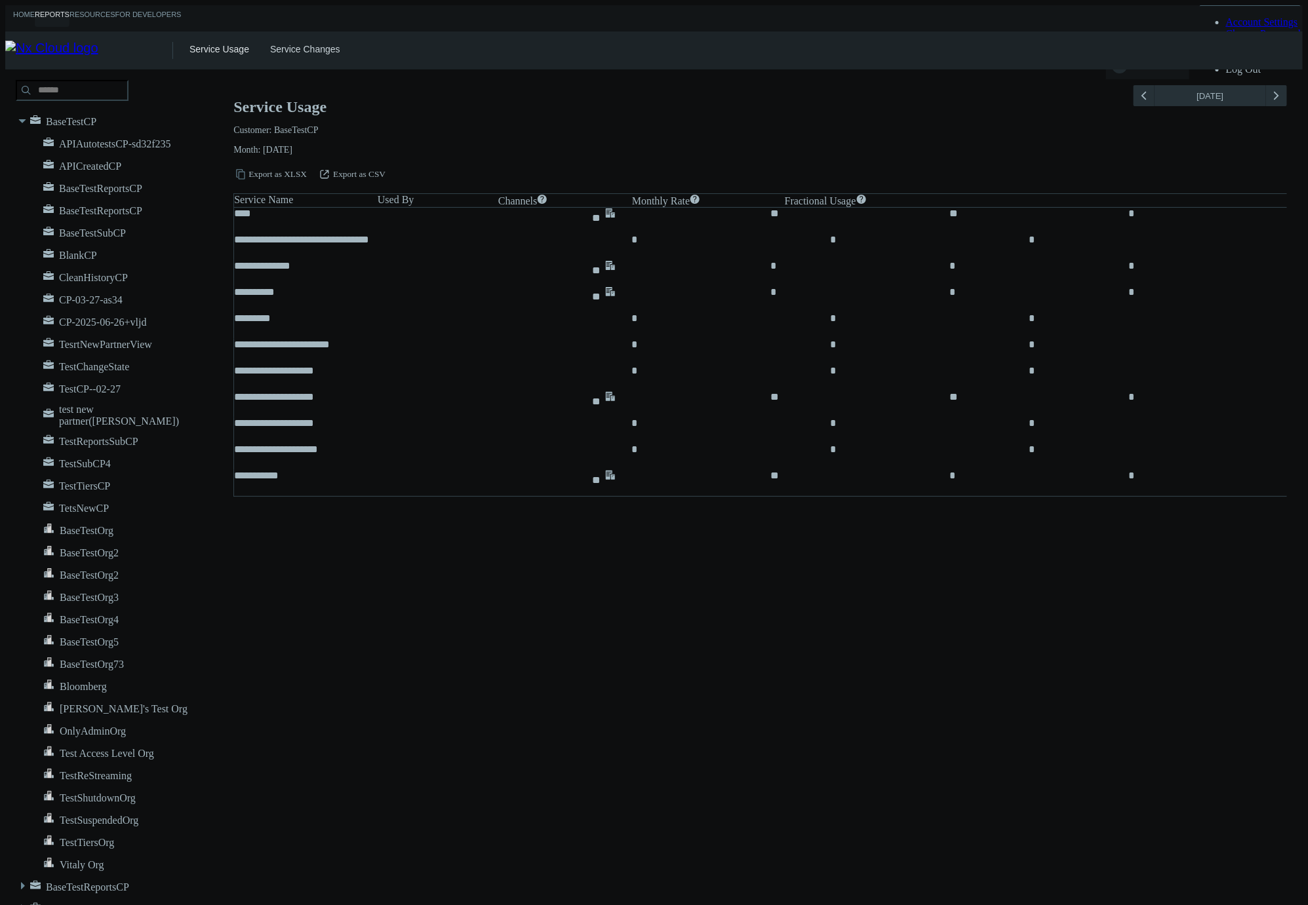
click at [282, 52] on div "Service Usage Service Changes" at bounding box center [745, 50] width 1113 height 38
click at [283, 49] on link "Service Changes" at bounding box center [305, 49] width 70 height 10
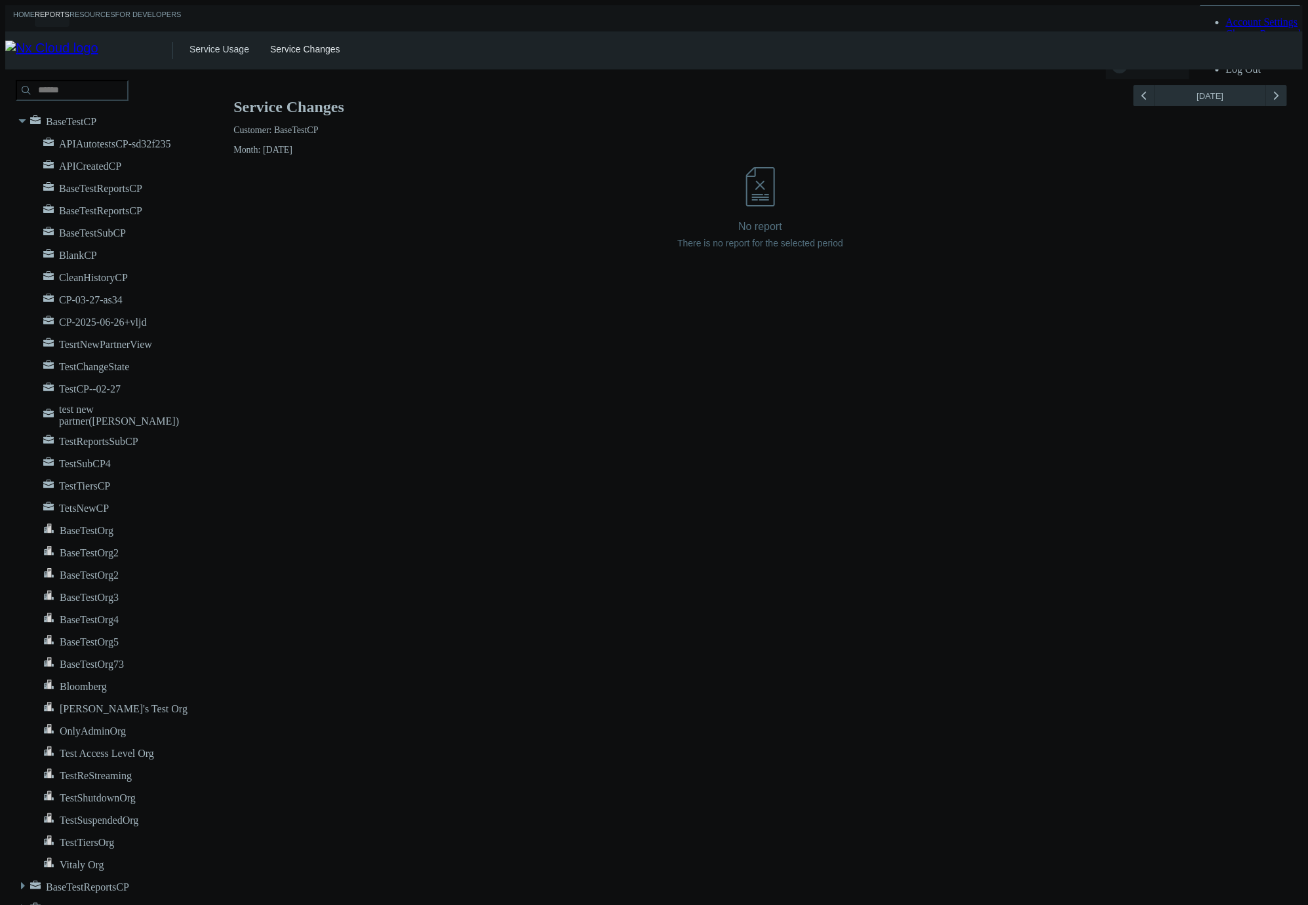
click at [75, 183] on nx-search-highlight "BaseTestReportsCP" at bounding box center [100, 188] width 83 height 11
click at [76, 161] on nx-search-highlight "APICreatedCP" at bounding box center [90, 166] width 62 height 11
click at [78, 142] on div ".st4{stroke:var(--svg-placeholder-elm2-color);} .st5{fill:#A3B8C2} APIAutotests…" at bounding box center [116, 144] width 181 height 18
click at [1147, 97] on button "arrow_expand" at bounding box center [1144, 95] width 21 height 21
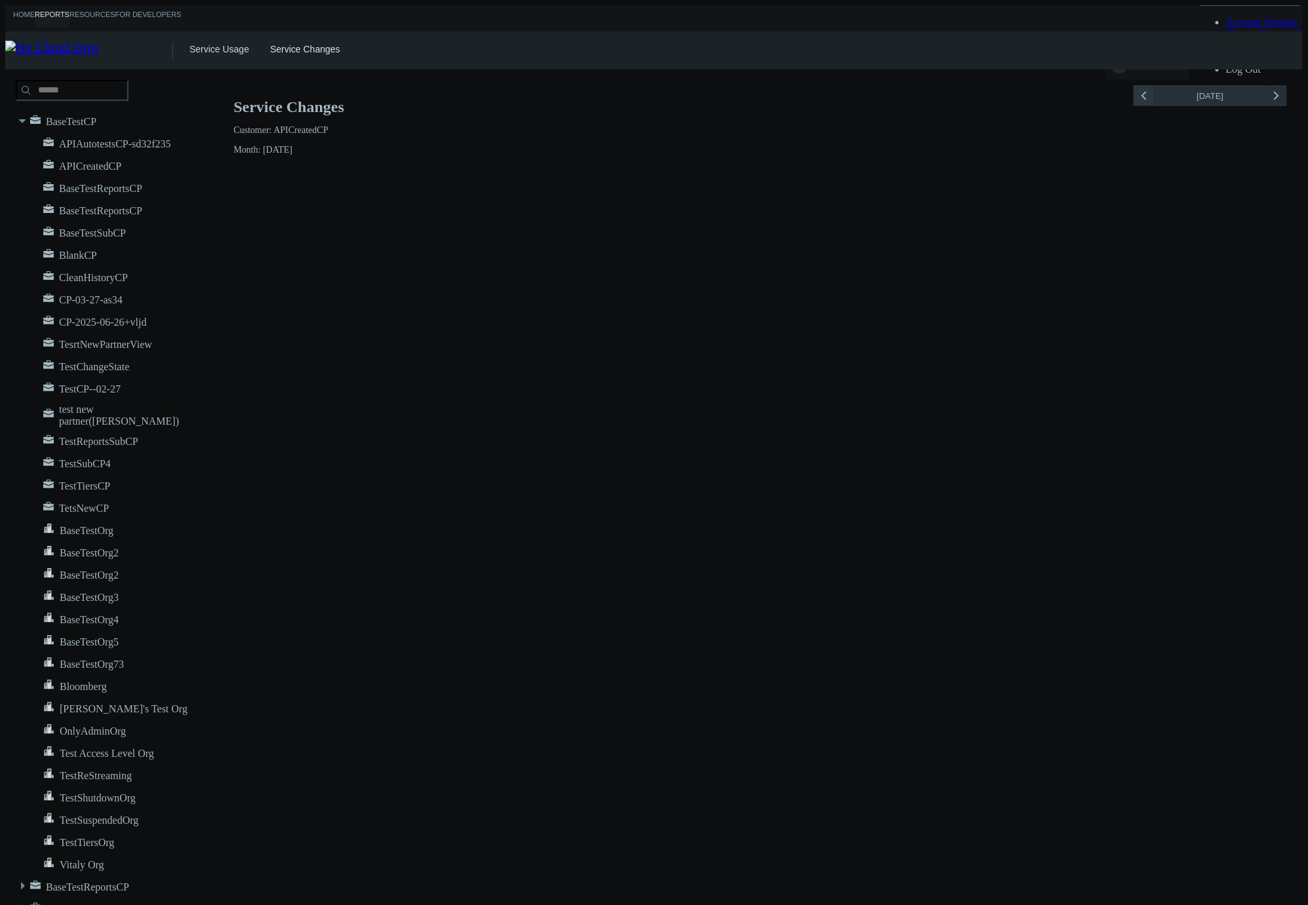
click at [1147, 97] on button "arrow_expand" at bounding box center [1144, 95] width 21 height 21
click at [274, 125] on p "Customer: APICreatedCP" at bounding box center [760, 130] width 1054 height 10
drag, startPoint x: 260, startPoint y: 114, endPoint x: 346, endPoint y: 108, distance: 86.7
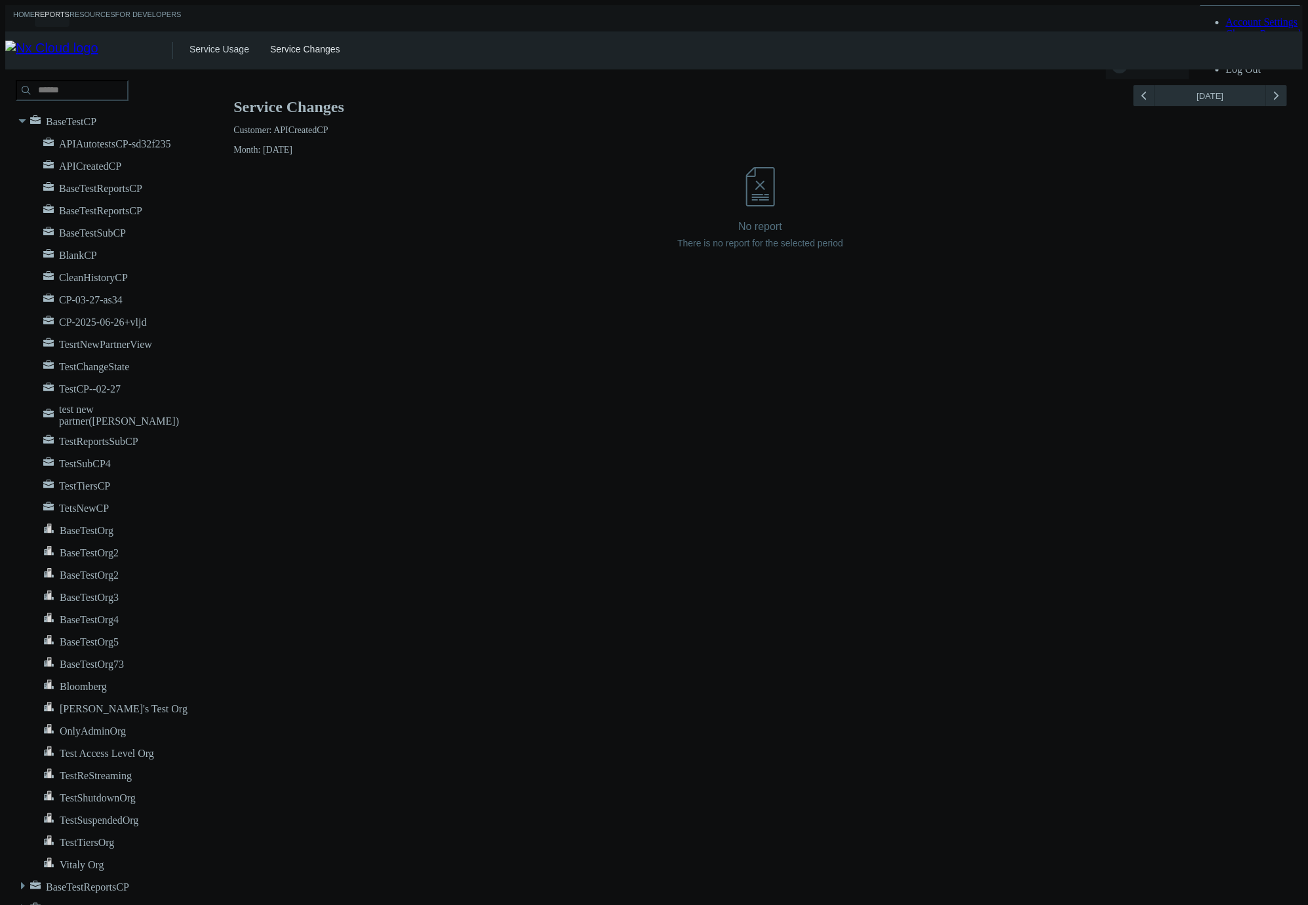
click at [346, 125] on p "Customer: APICreatedCP" at bounding box center [760, 130] width 1054 height 10
